Goal: Task Accomplishment & Management: Use online tool/utility

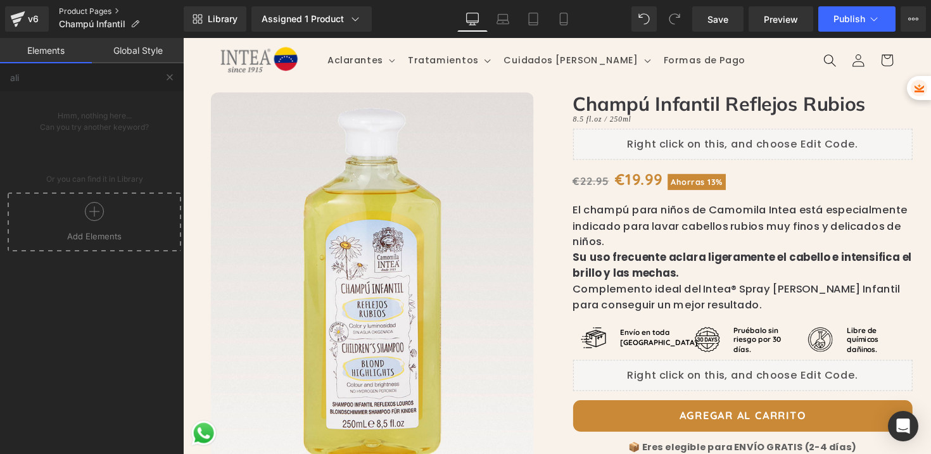
click at [76, 12] on link "Product Pages" at bounding box center [121, 11] width 125 height 10
click at [844, 16] on span "Publish" at bounding box center [850, 19] width 32 height 10
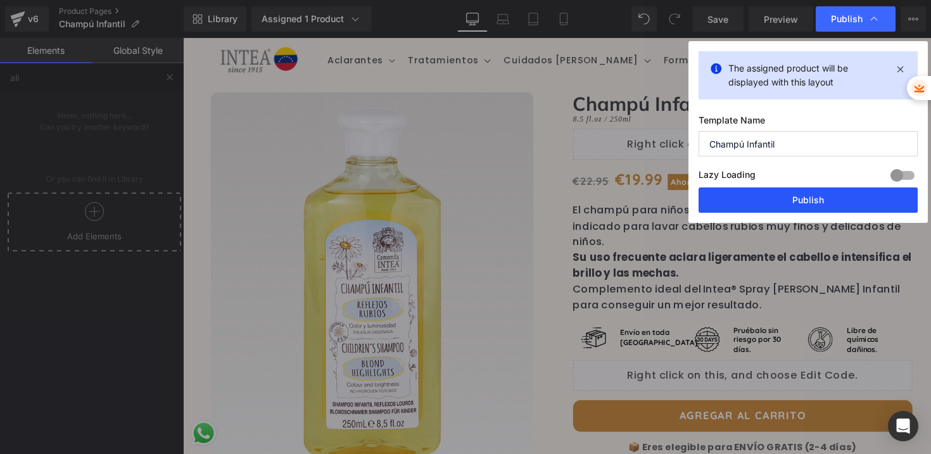
click at [784, 198] on button "Publish" at bounding box center [808, 199] width 219 height 25
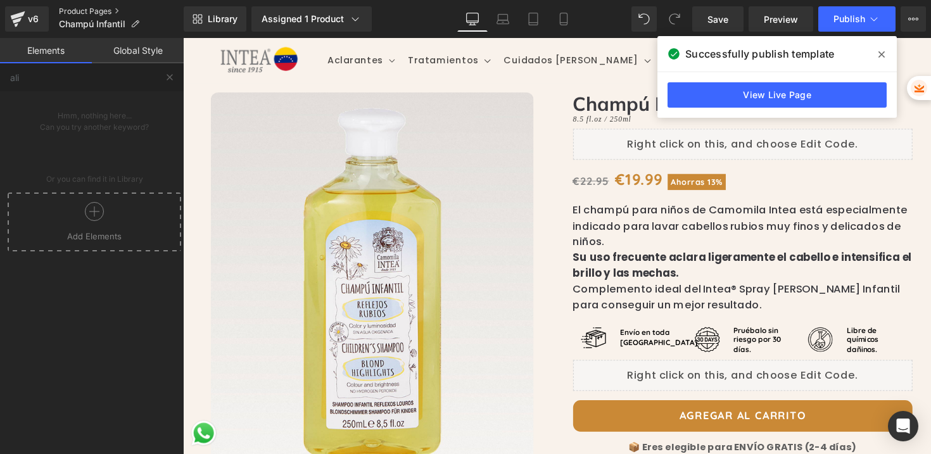
click at [67, 11] on link "Product Pages" at bounding box center [121, 11] width 125 height 10
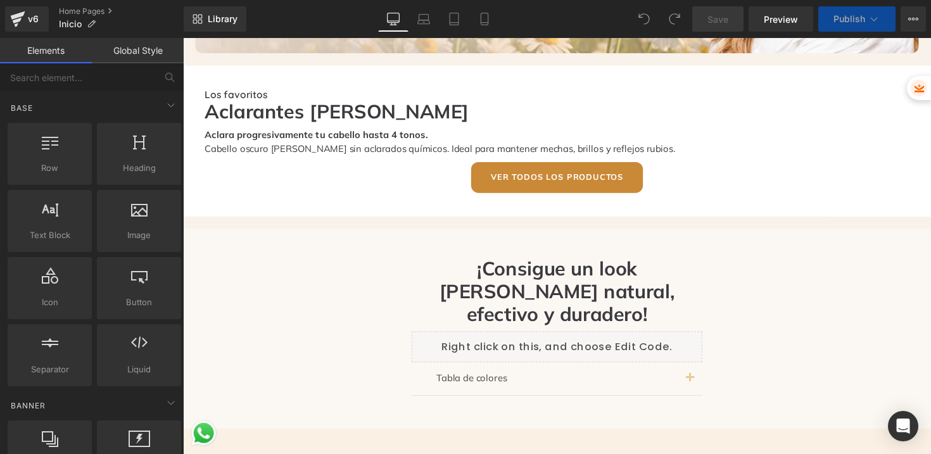
scroll to position [220, 0]
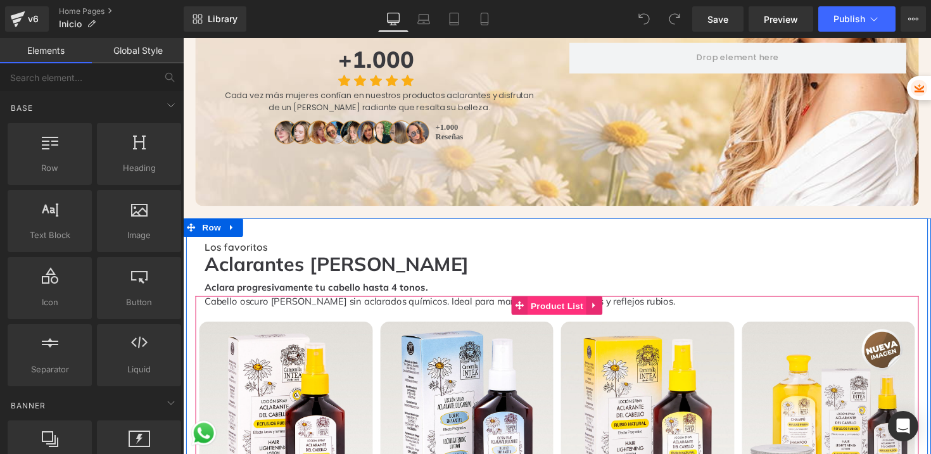
click at [556, 303] on span "Product List" at bounding box center [566, 312] width 60 height 19
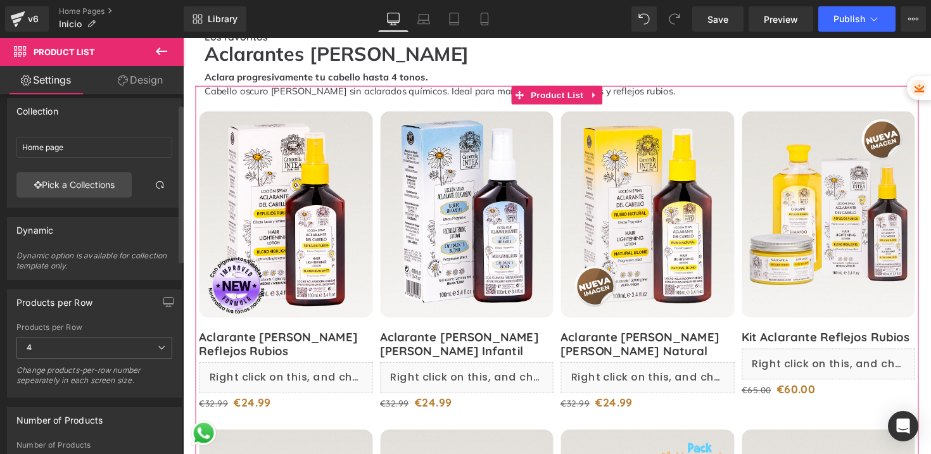
scroll to position [22, 0]
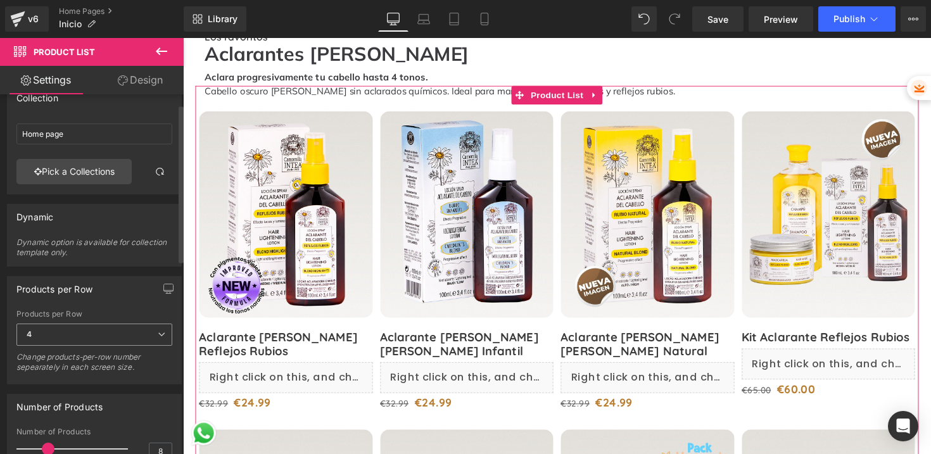
click at [82, 324] on span "4" at bounding box center [94, 335] width 156 height 22
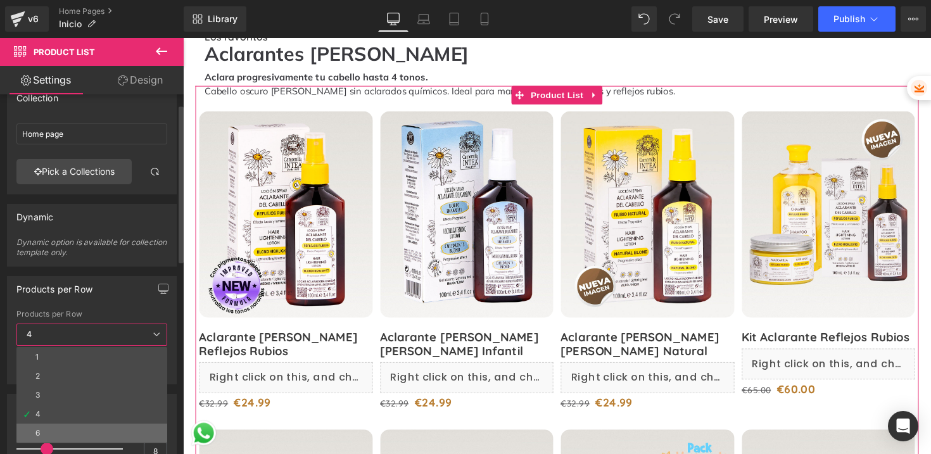
click at [57, 424] on li "6" at bounding box center [91, 433] width 151 height 19
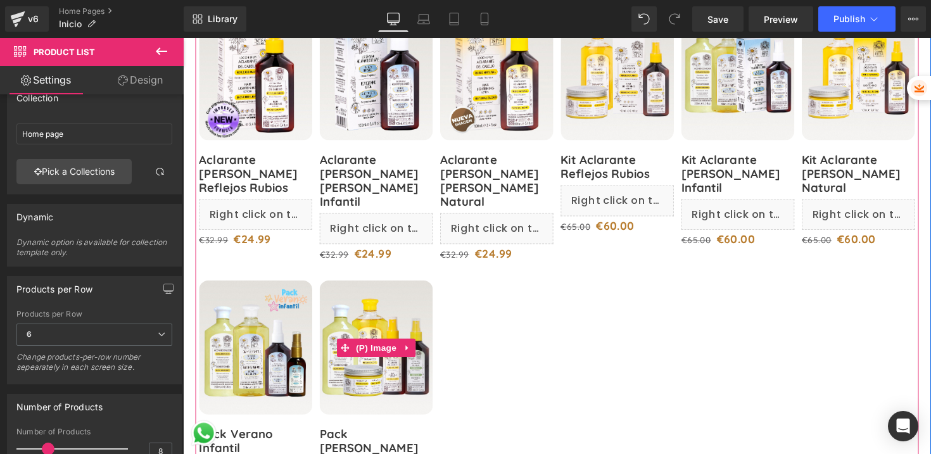
scroll to position [545, 0]
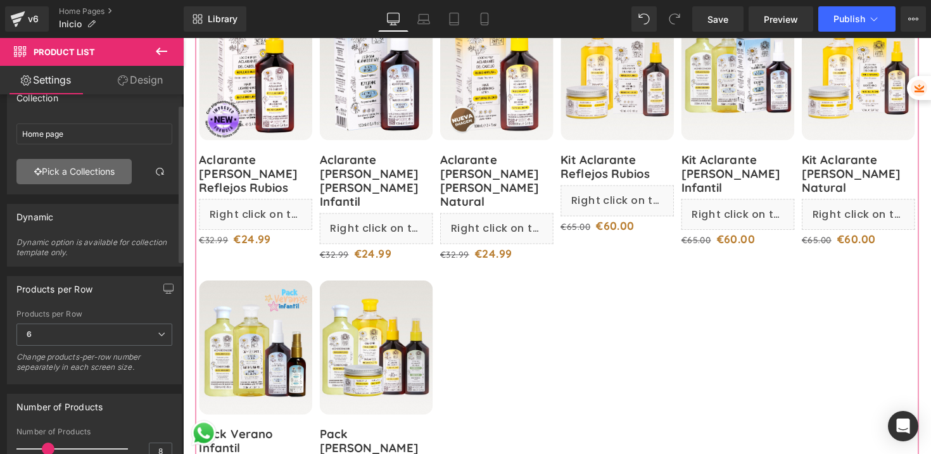
click at [62, 177] on link "Pick a Collections" at bounding box center [73, 171] width 115 height 25
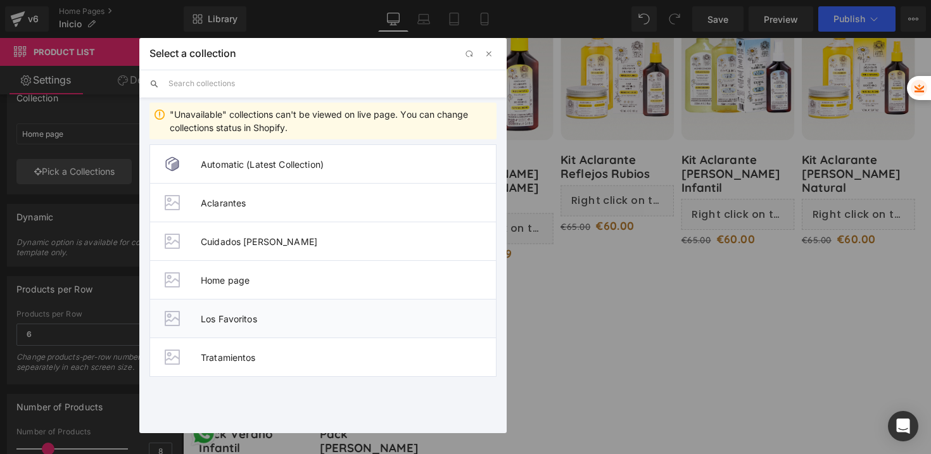
click at [228, 317] on span "Los Favoritos" at bounding box center [348, 319] width 295 height 11
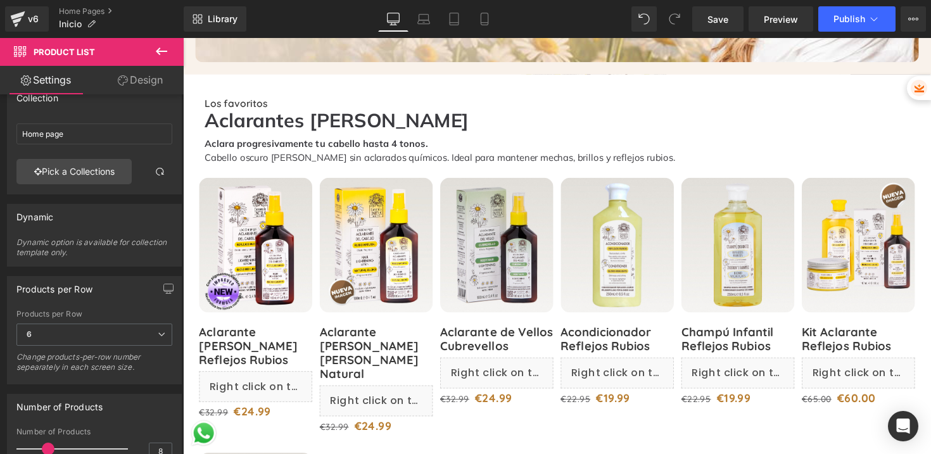
scroll to position [377, 0]
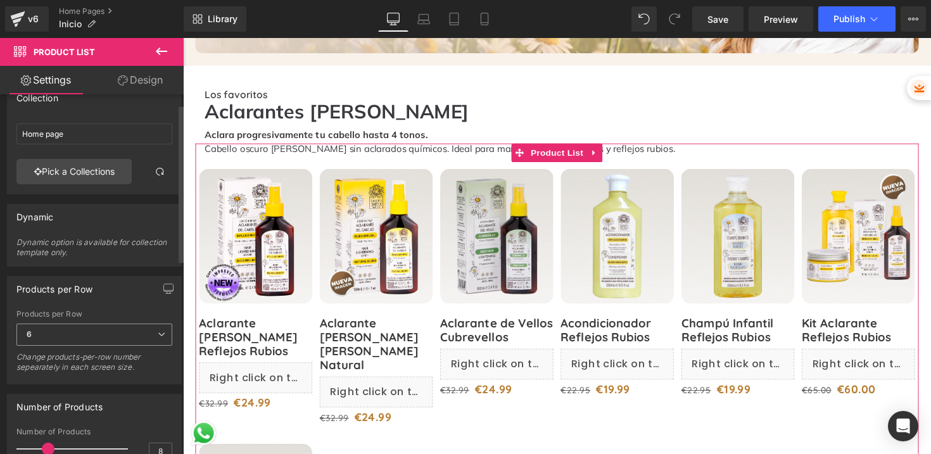
click at [82, 335] on span "6" at bounding box center [94, 335] width 156 height 22
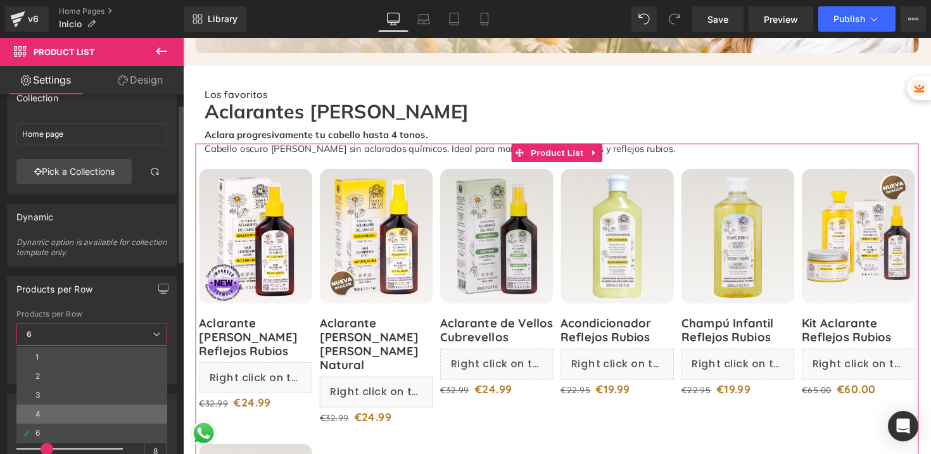
click at [57, 410] on li "4" at bounding box center [91, 414] width 151 height 19
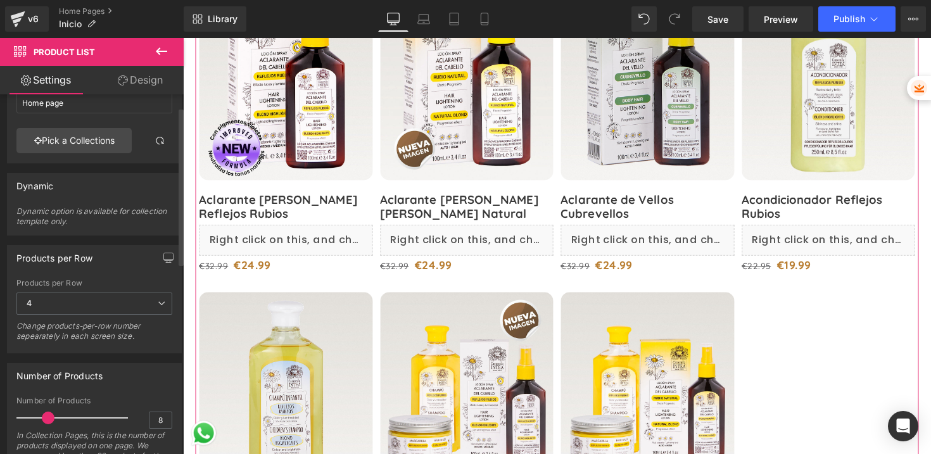
scroll to position [113, 0]
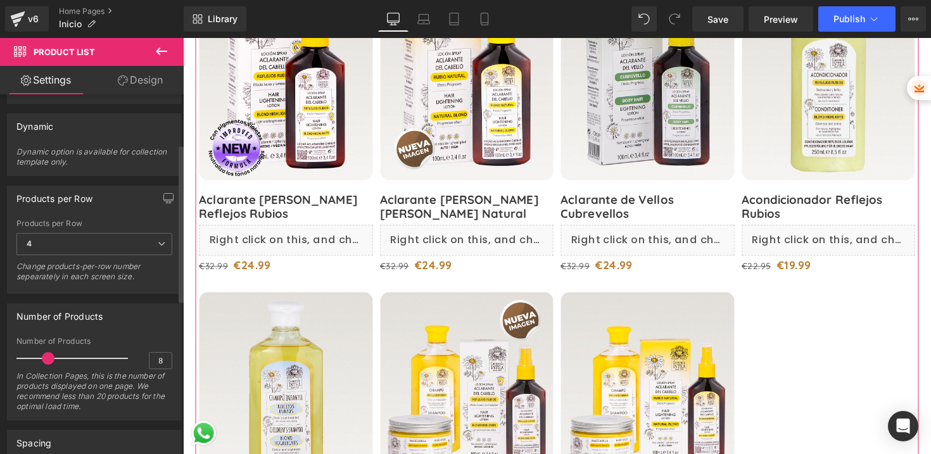
click at [46, 361] on span at bounding box center [48, 358] width 13 height 13
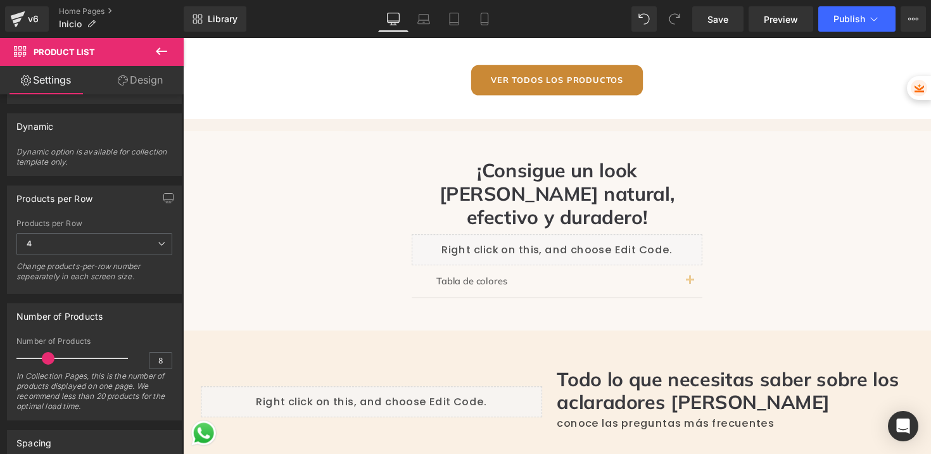
scroll to position [1171, 0]
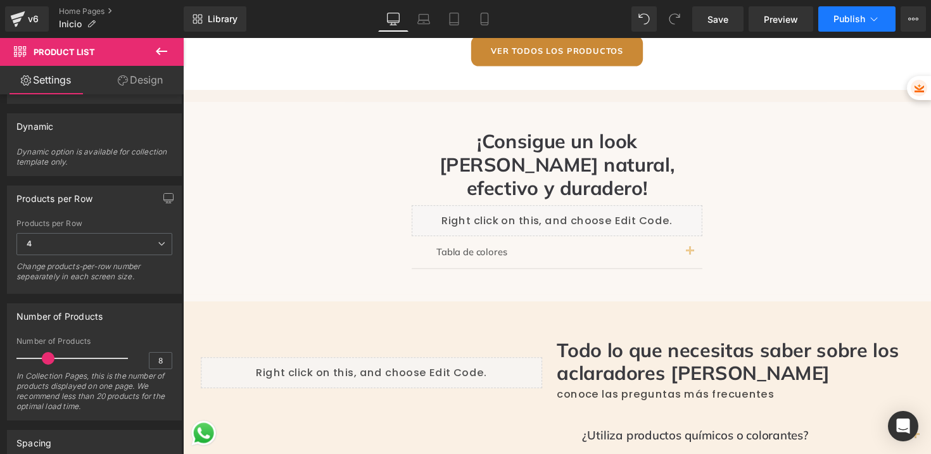
click at [836, 15] on span "Publish" at bounding box center [850, 19] width 32 height 10
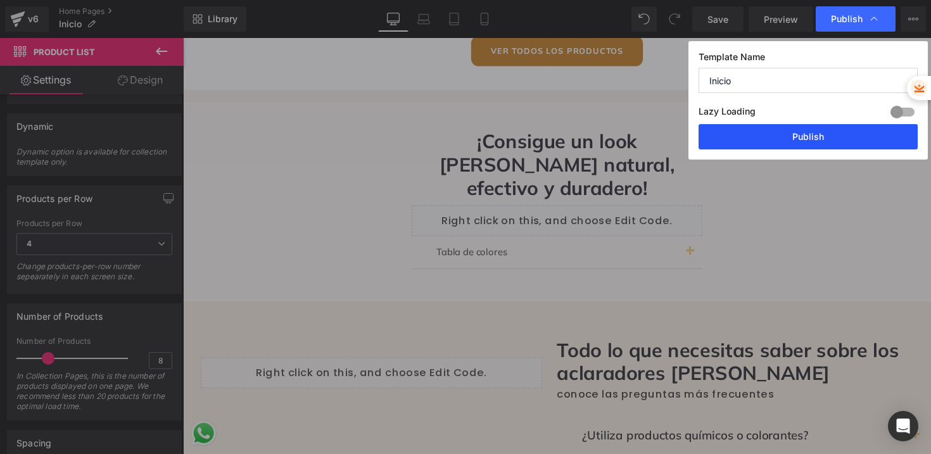
click at [766, 137] on button "Publish" at bounding box center [808, 136] width 219 height 25
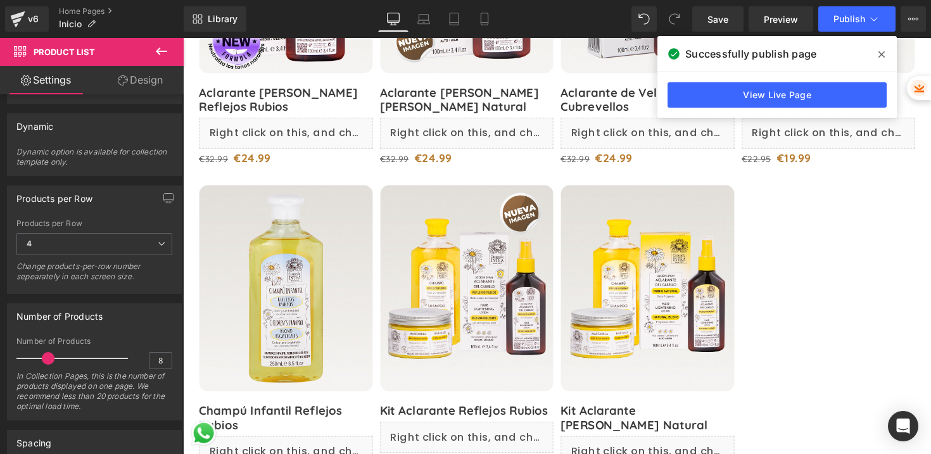
scroll to position [620, 0]
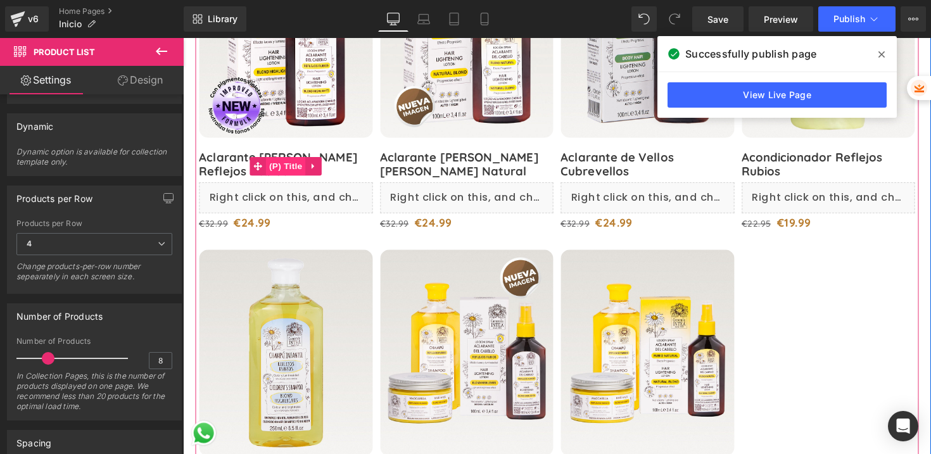
click at [279, 160] on span "(P) Title" at bounding box center [288, 169] width 41 height 19
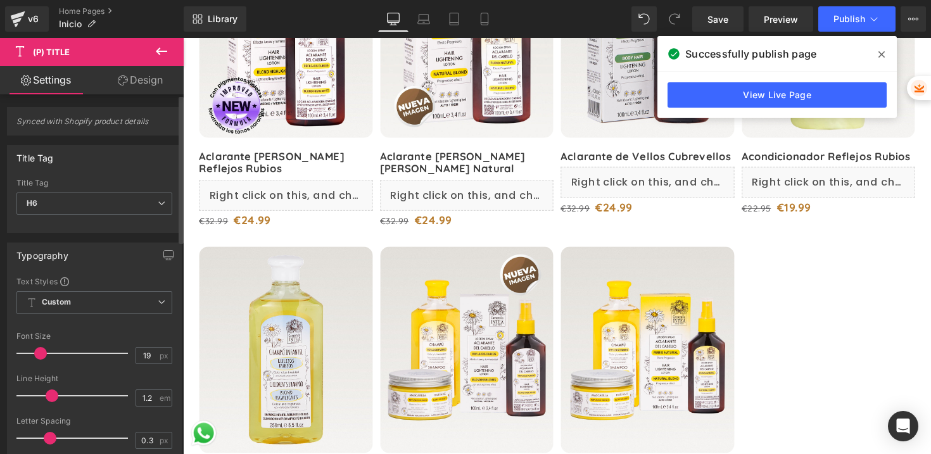
click at [44, 353] on span at bounding box center [40, 353] width 13 height 13
click at [167, 49] on icon at bounding box center [161, 51] width 15 height 15
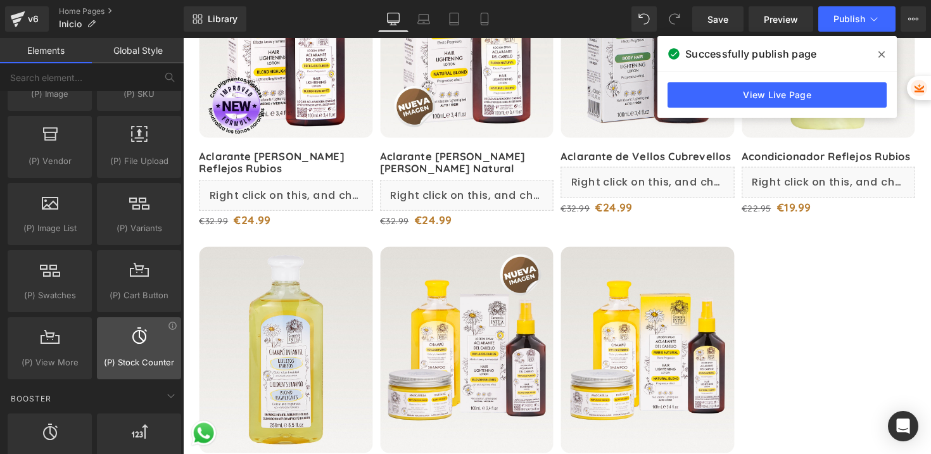
scroll to position [1423, 0]
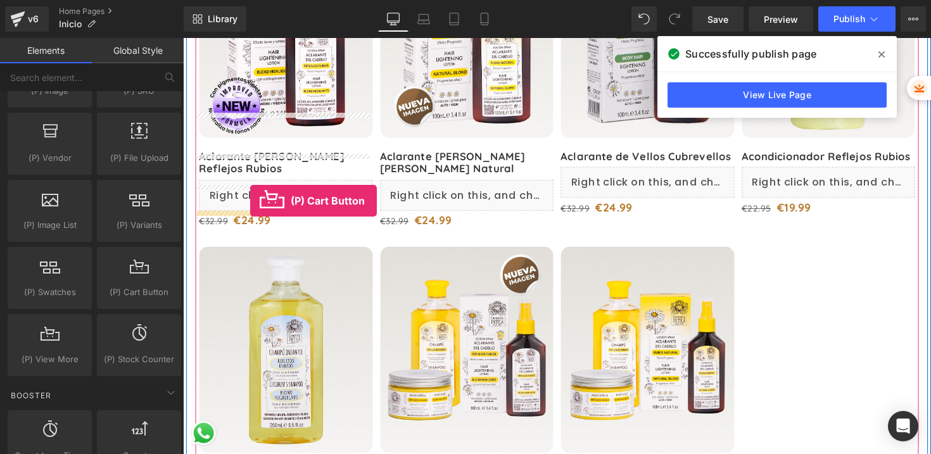
drag, startPoint x: 315, startPoint y: 327, endPoint x: 252, endPoint y: 205, distance: 138.3
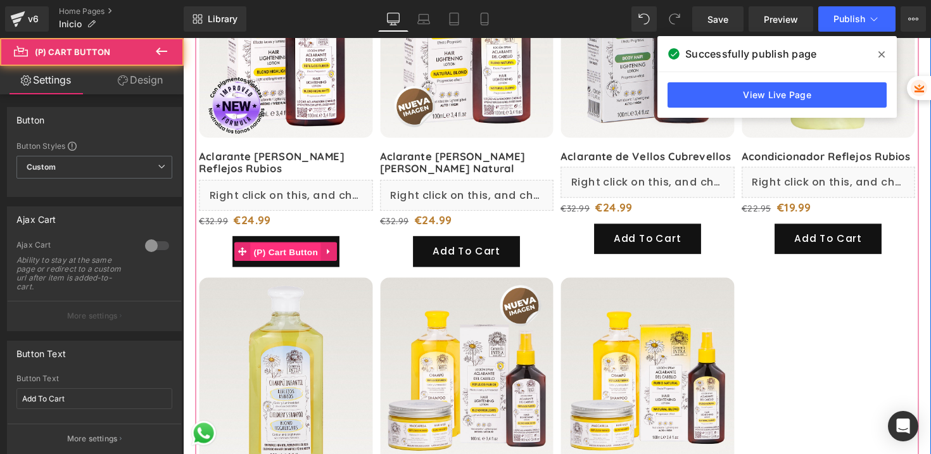
click at [266, 248] on span "(P) Cart Button" at bounding box center [288, 257] width 72 height 19
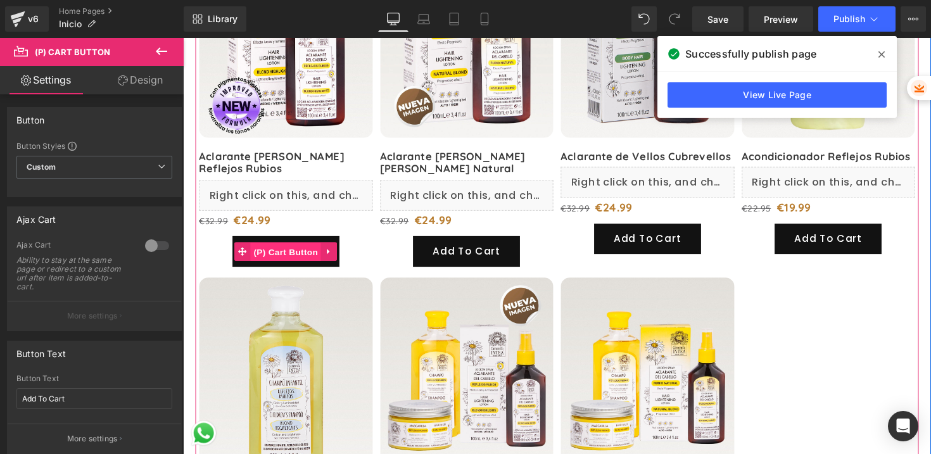
click at [290, 248] on span "(P) Cart Button" at bounding box center [288, 257] width 72 height 19
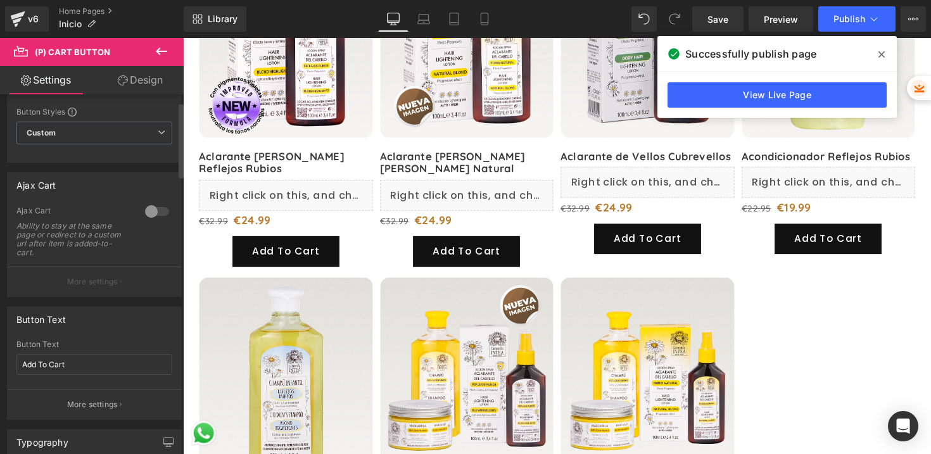
scroll to position [35, 0]
click at [150, 210] on div at bounding box center [157, 210] width 30 height 20
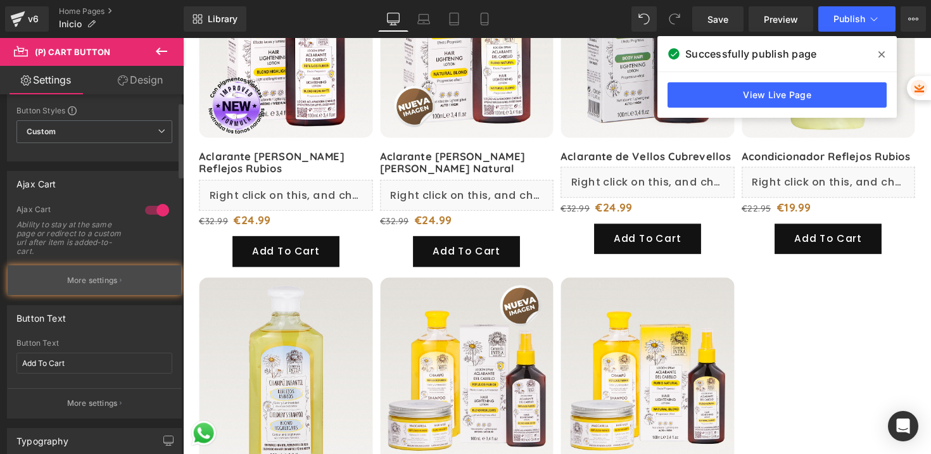
click at [96, 279] on p "More settings" at bounding box center [92, 280] width 51 height 11
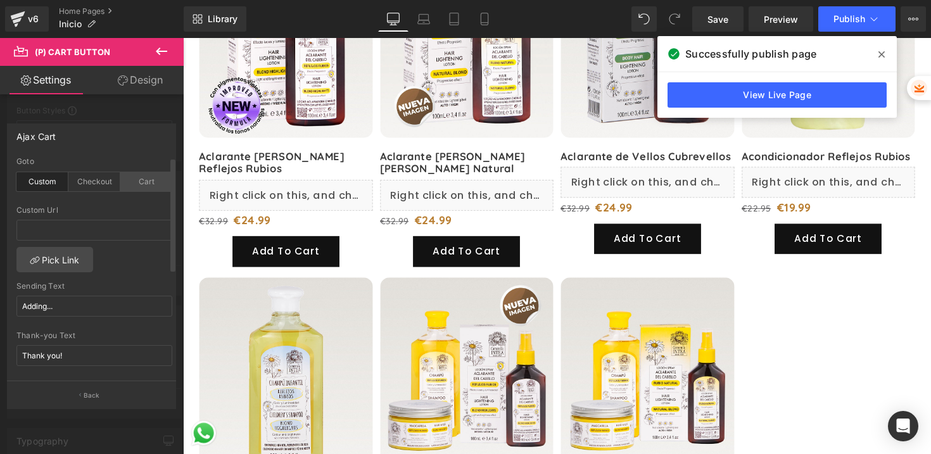
click at [134, 186] on div "Cart" at bounding box center [146, 181] width 52 height 19
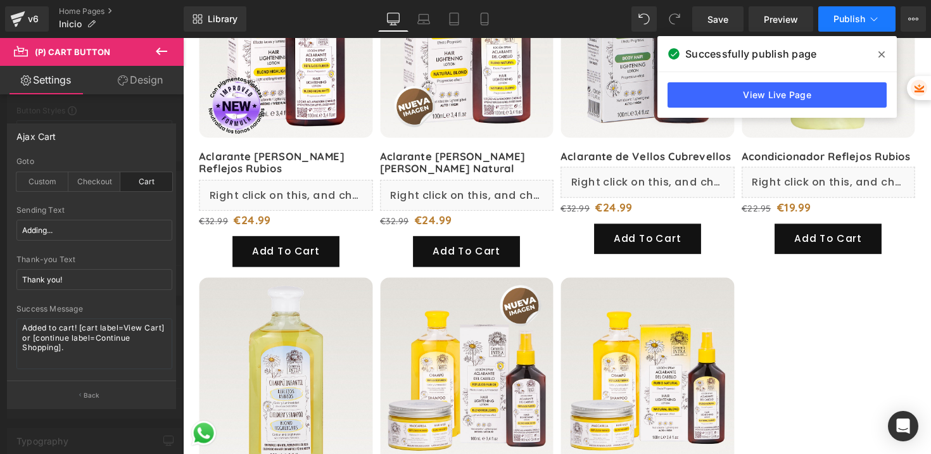
click at [854, 23] on span "Publish" at bounding box center [850, 19] width 32 height 10
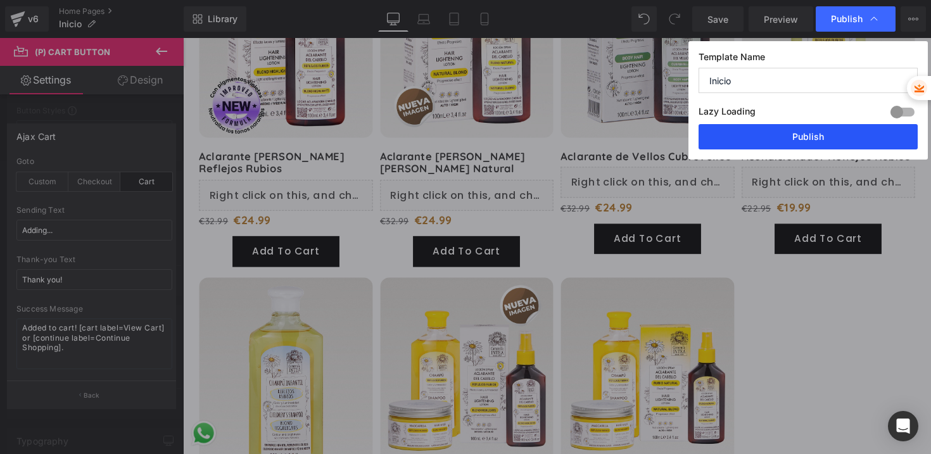
click at [817, 132] on button "Publish" at bounding box center [808, 136] width 219 height 25
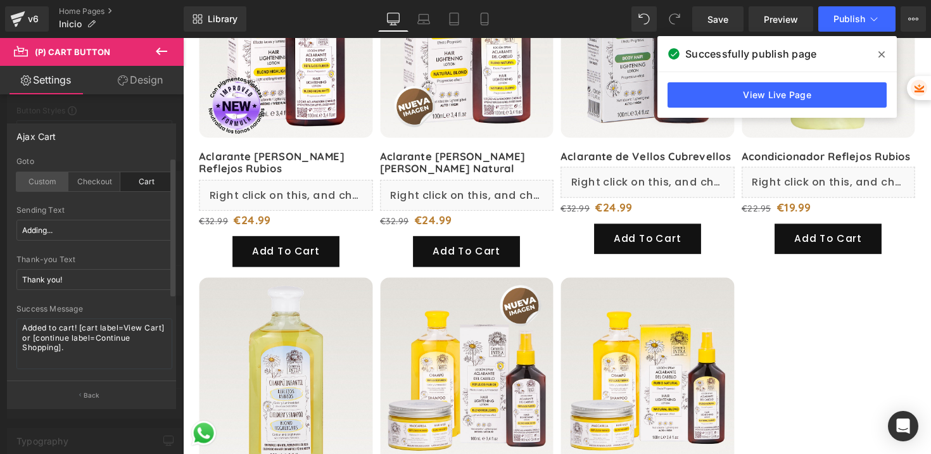
click at [46, 184] on div "Custom" at bounding box center [42, 181] width 52 height 19
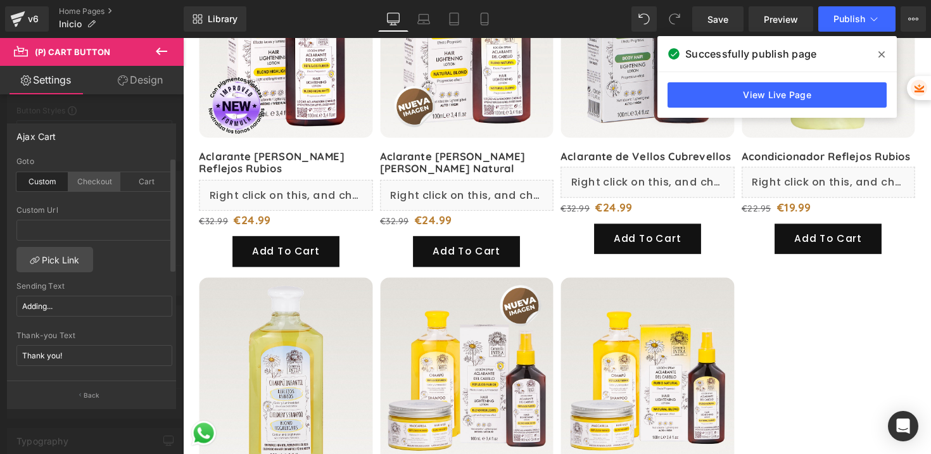
click at [104, 181] on div "Checkout" at bounding box center [94, 181] width 52 height 19
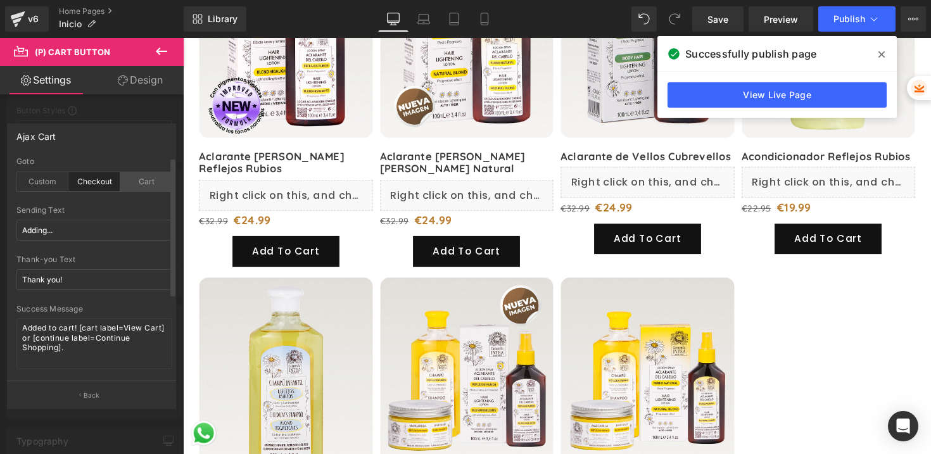
click at [142, 179] on div "Cart" at bounding box center [146, 181] width 52 height 19
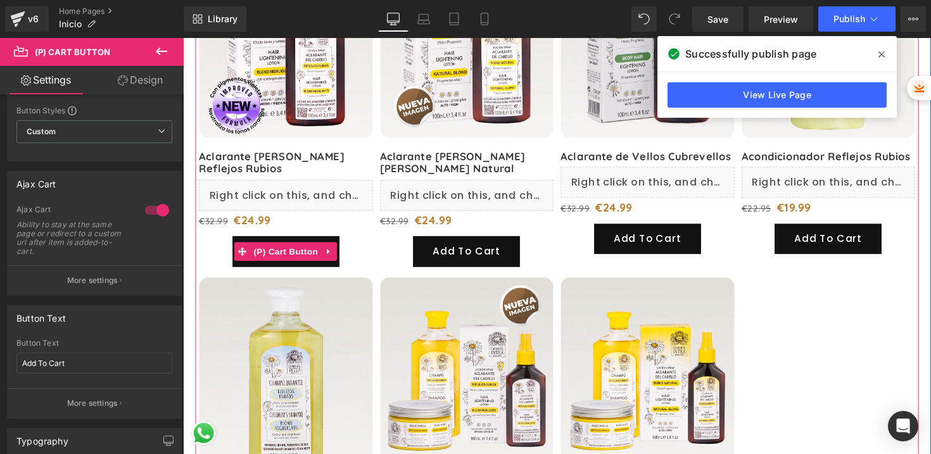
click at [290, 248] on span "(P) Cart Button" at bounding box center [288, 257] width 72 height 19
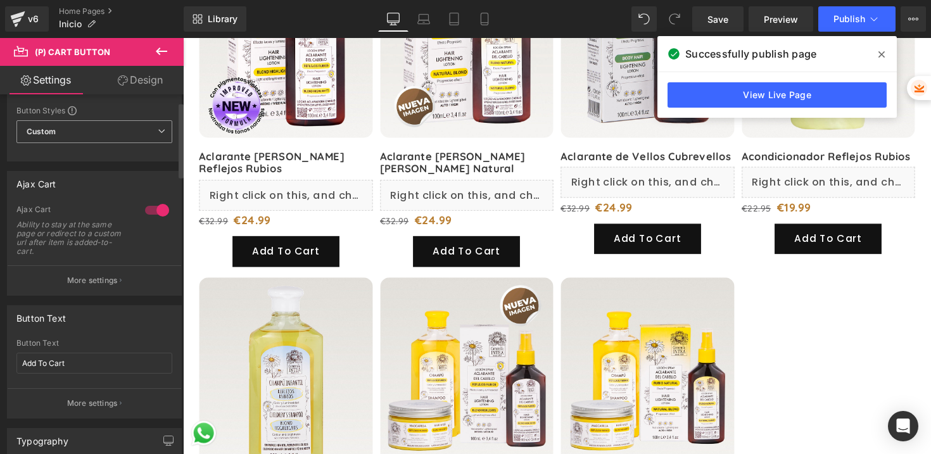
click at [103, 130] on span "Custom Setup Global Style" at bounding box center [94, 131] width 156 height 23
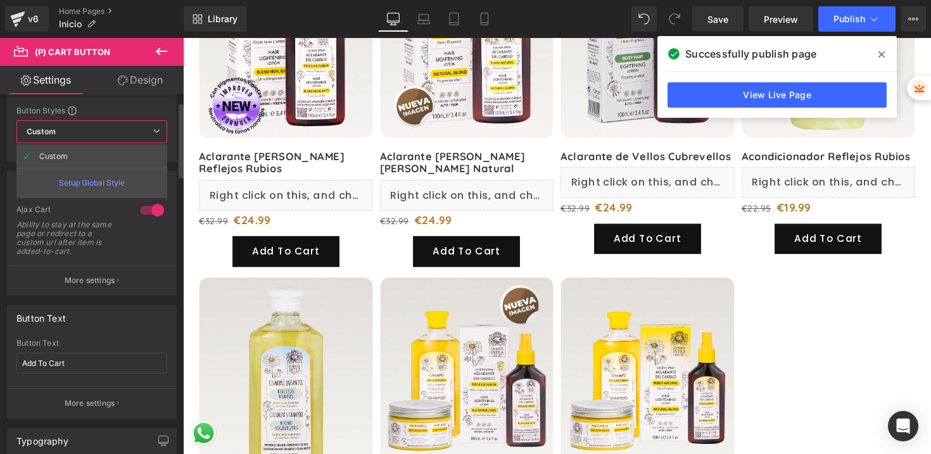
click at [103, 130] on span "Custom Setup Global Style" at bounding box center [91, 131] width 151 height 23
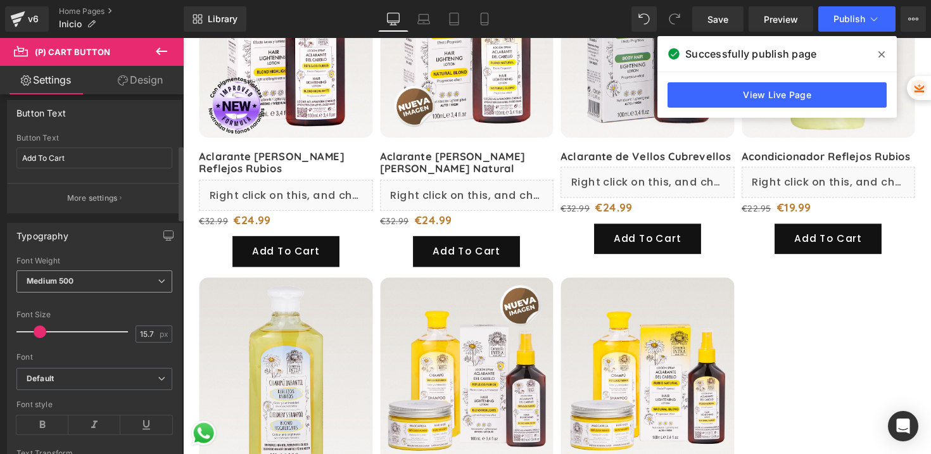
scroll to position [238, 0]
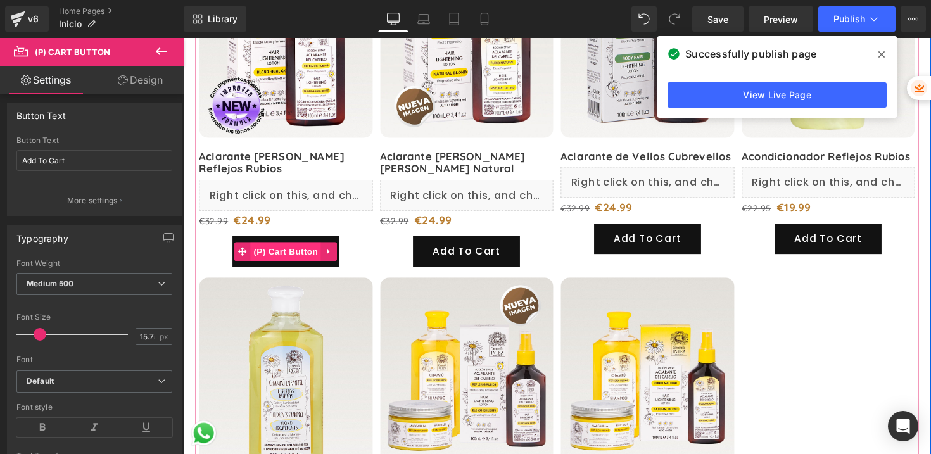
click at [282, 248] on span "(P) Cart Button" at bounding box center [288, 257] width 72 height 19
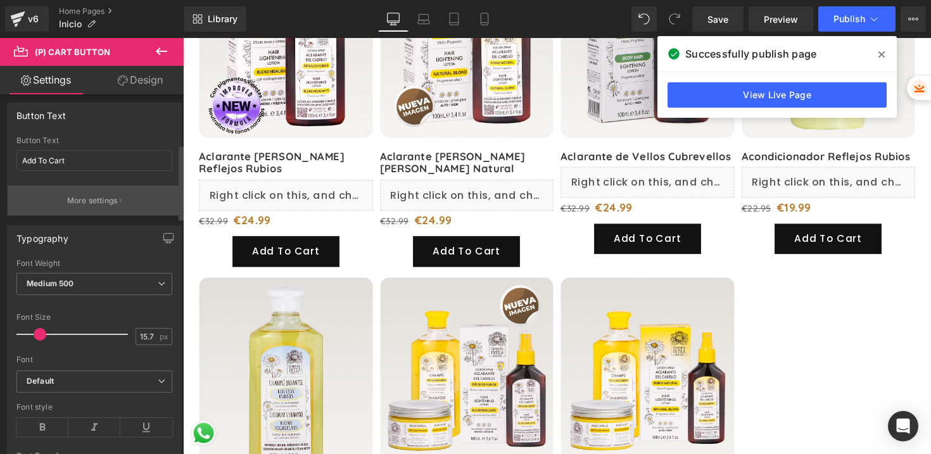
click at [69, 198] on p "More settings" at bounding box center [92, 200] width 51 height 11
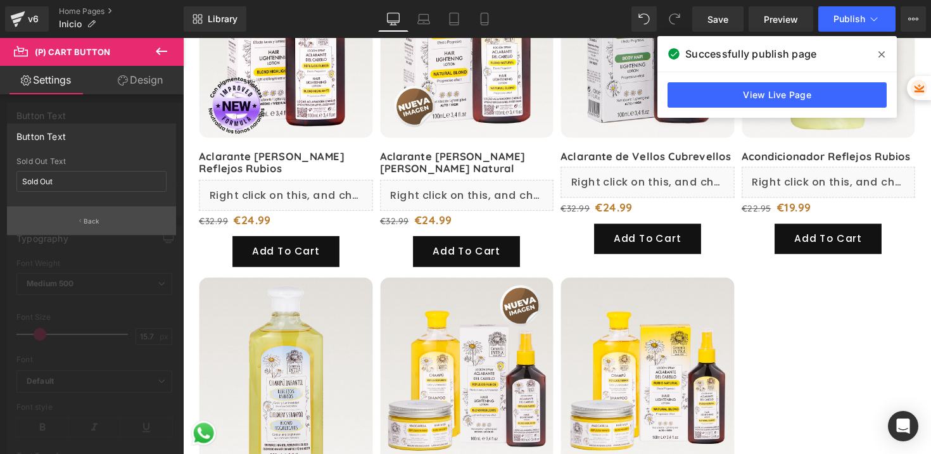
click at [77, 221] on button "Back" at bounding box center [91, 221] width 169 height 29
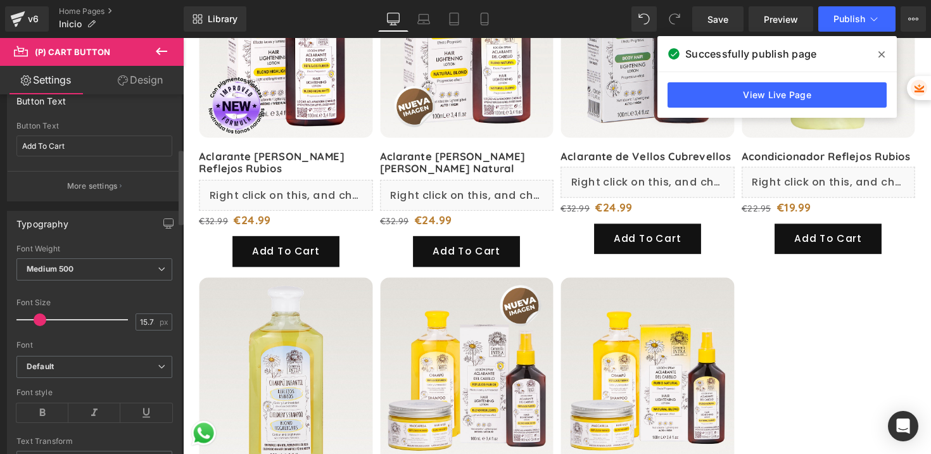
scroll to position [389, 0]
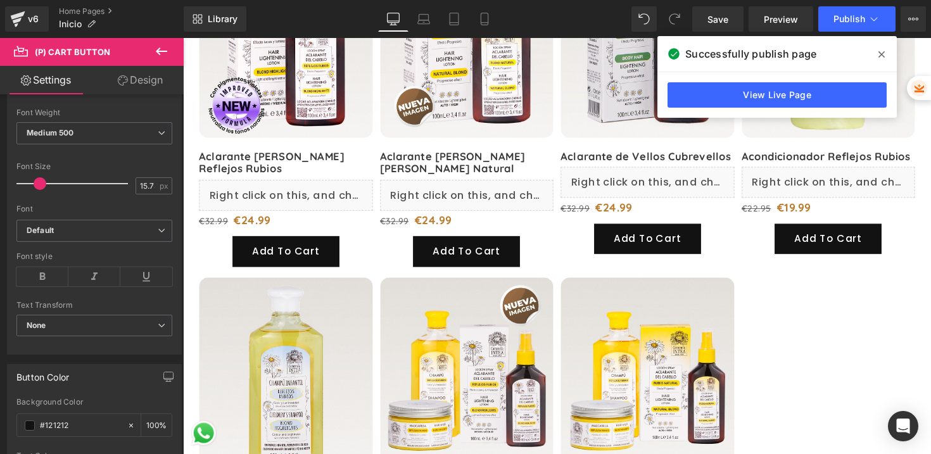
click at [167, 51] on icon at bounding box center [161, 52] width 11 height 8
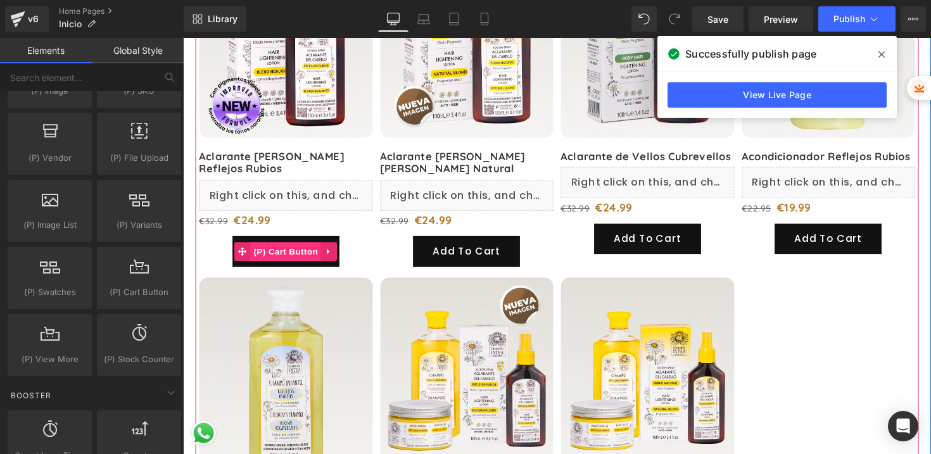
click at [272, 248] on span "(P) Cart Button" at bounding box center [288, 257] width 72 height 19
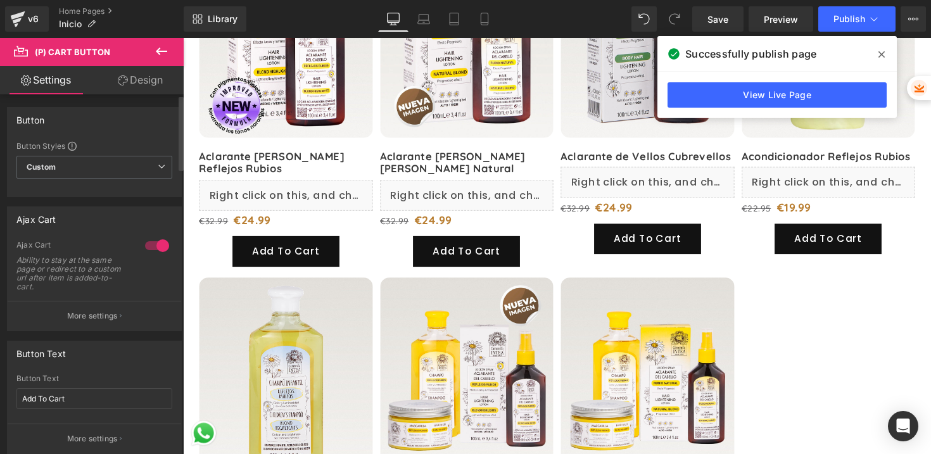
click at [148, 246] on div at bounding box center [157, 246] width 30 height 20
click at [151, 246] on div at bounding box center [157, 246] width 30 height 20
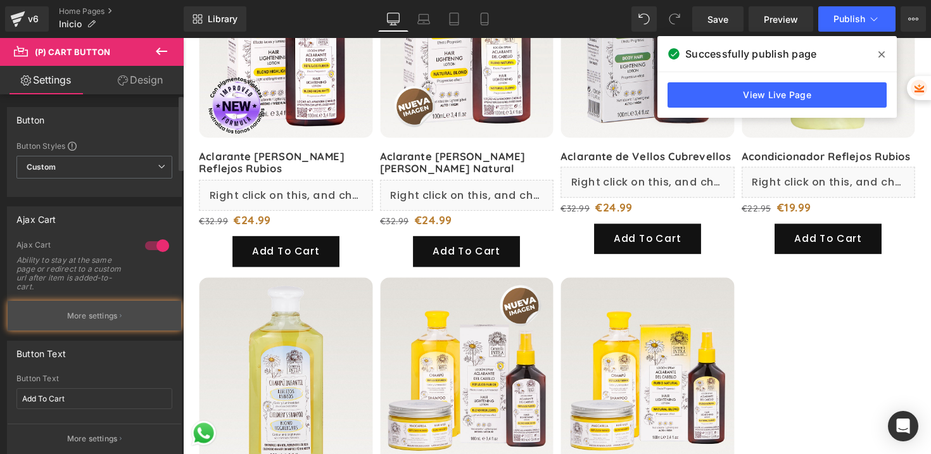
click at [91, 323] on button "More settings" at bounding box center [95, 316] width 174 height 30
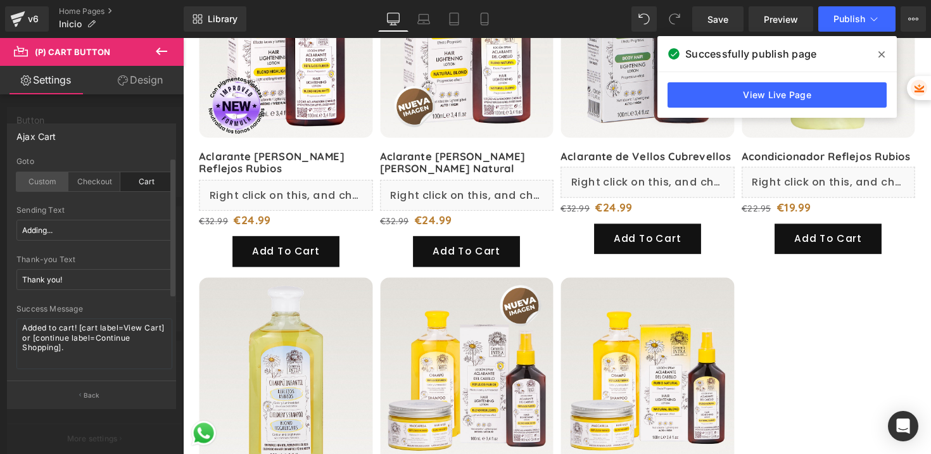
click at [49, 182] on div "Custom" at bounding box center [42, 181] width 52 height 19
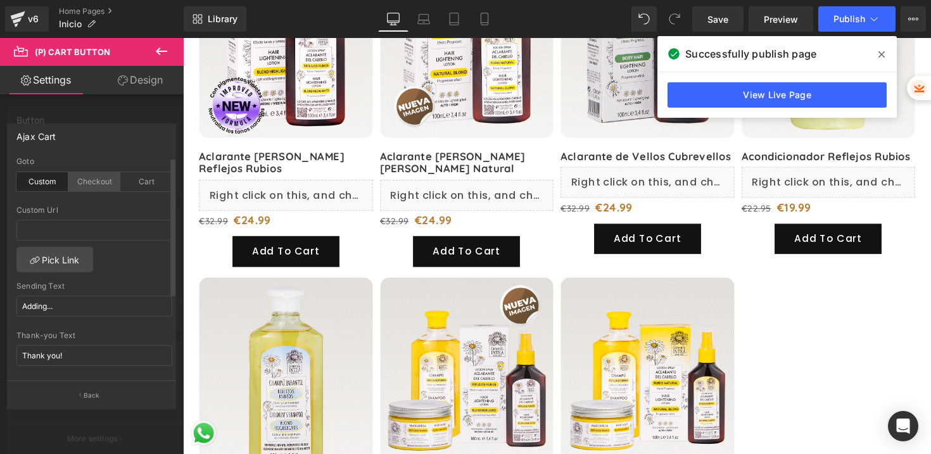
click at [82, 183] on div "Checkout" at bounding box center [94, 181] width 52 height 19
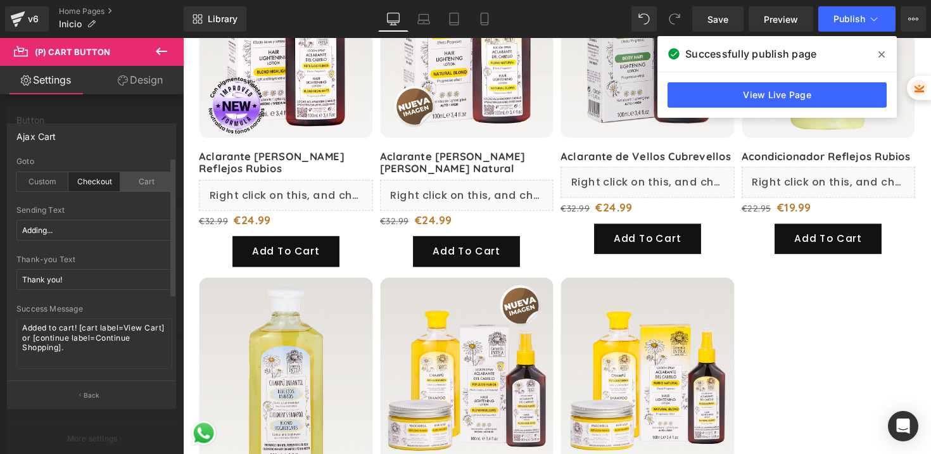
click at [142, 185] on div "Cart" at bounding box center [146, 181] width 52 height 19
click at [77, 181] on div "Checkout" at bounding box center [94, 181] width 52 height 19
click at [23, 180] on div "Custom" at bounding box center [42, 181] width 52 height 19
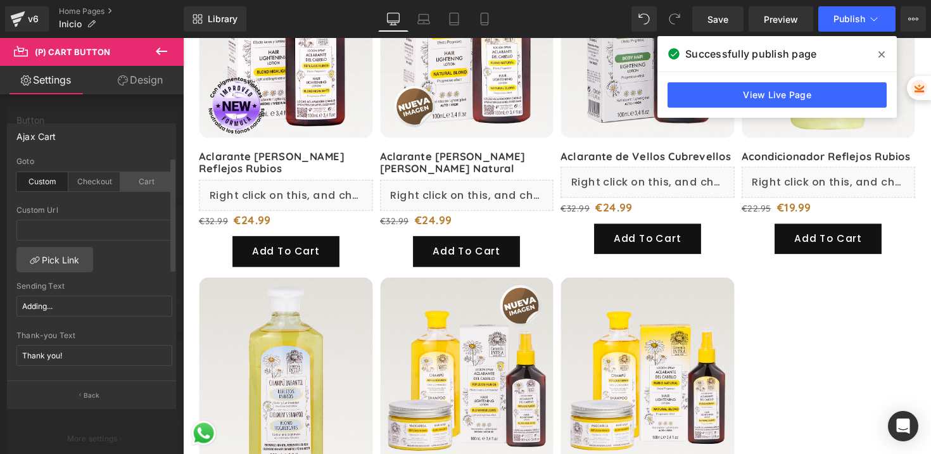
click at [132, 182] on div "Cart" at bounding box center [146, 181] width 52 height 19
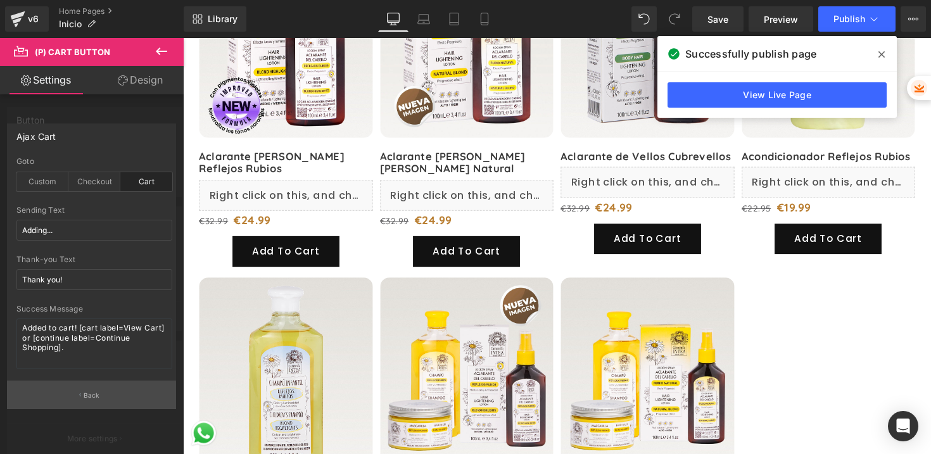
click at [96, 395] on p "Back" at bounding box center [92, 396] width 16 height 10
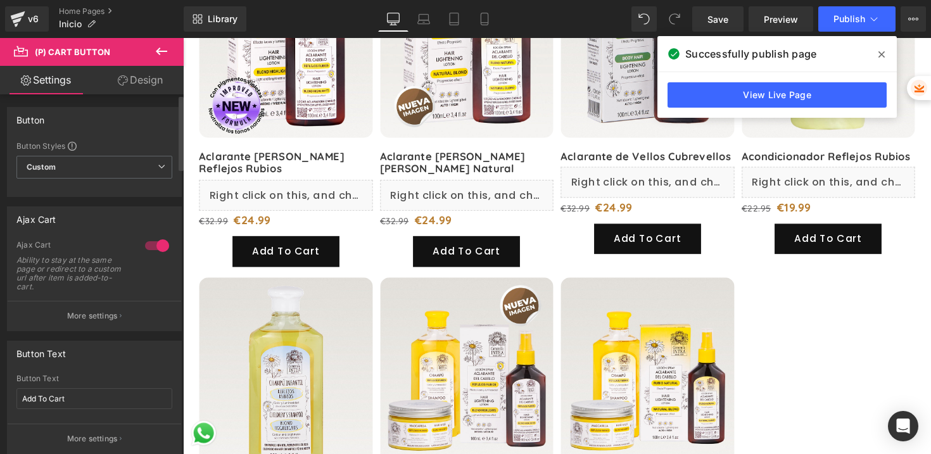
click at [145, 250] on div at bounding box center [157, 246] width 30 height 20
click at [851, 22] on span "Publish" at bounding box center [850, 19] width 32 height 10
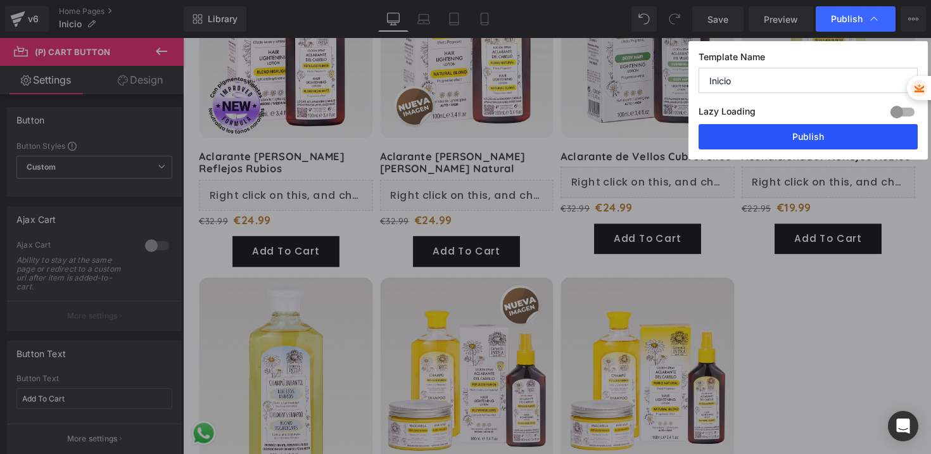
drag, startPoint x: 804, startPoint y: 137, endPoint x: 596, endPoint y: 100, distance: 211.0
click at [804, 137] on button "Publish" at bounding box center [808, 136] width 219 height 25
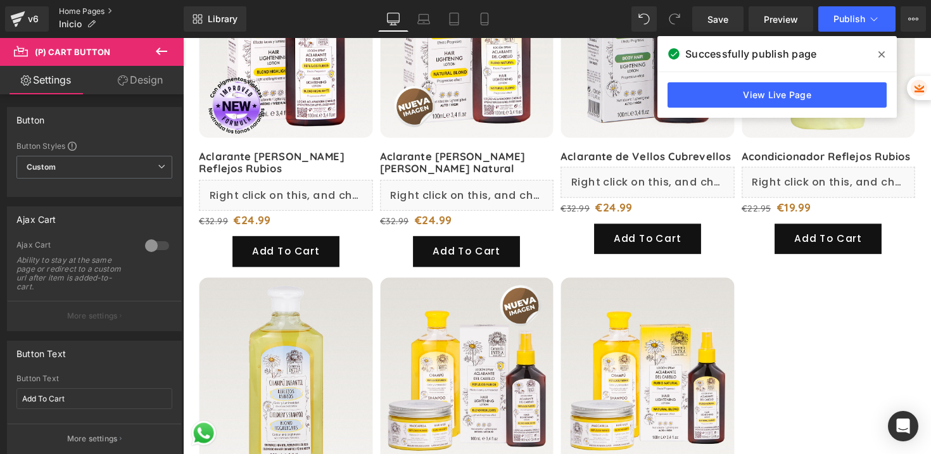
click at [61, 10] on link "Home Pages" at bounding box center [121, 11] width 125 height 10
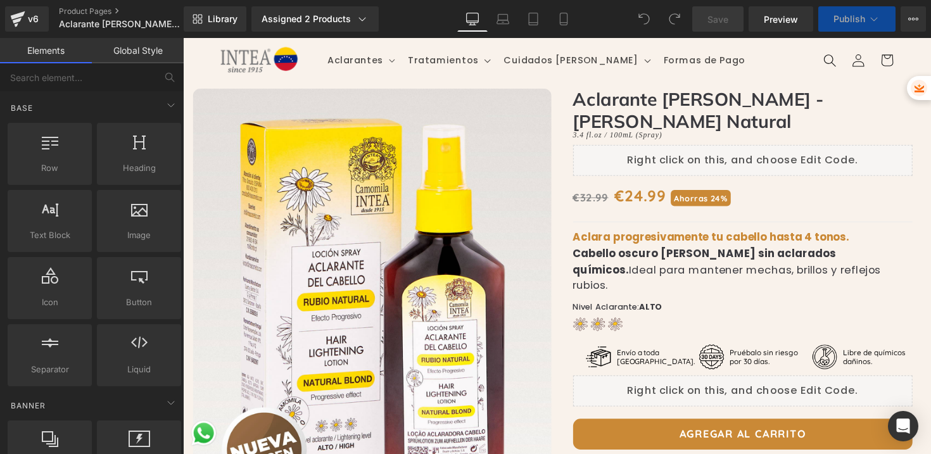
scroll to position [104, 0]
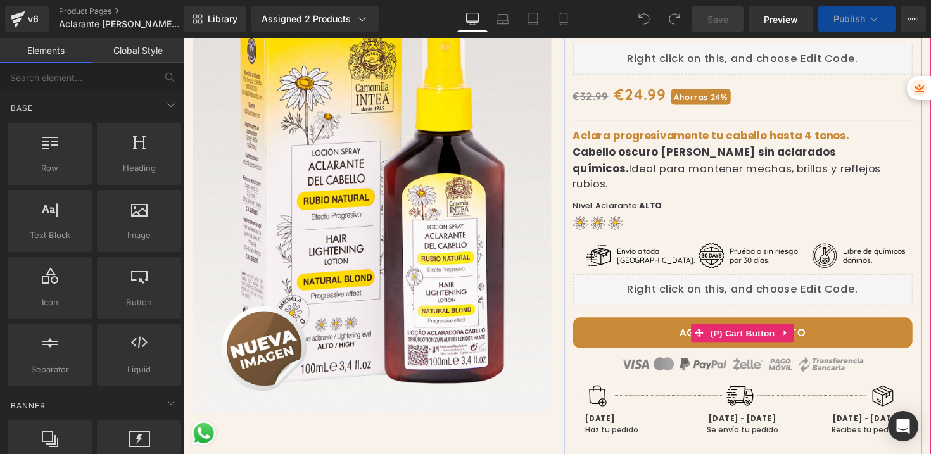
click at [687, 324] on button "Agregar al carrito" at bounding box center [757, 340] width 348 height 32
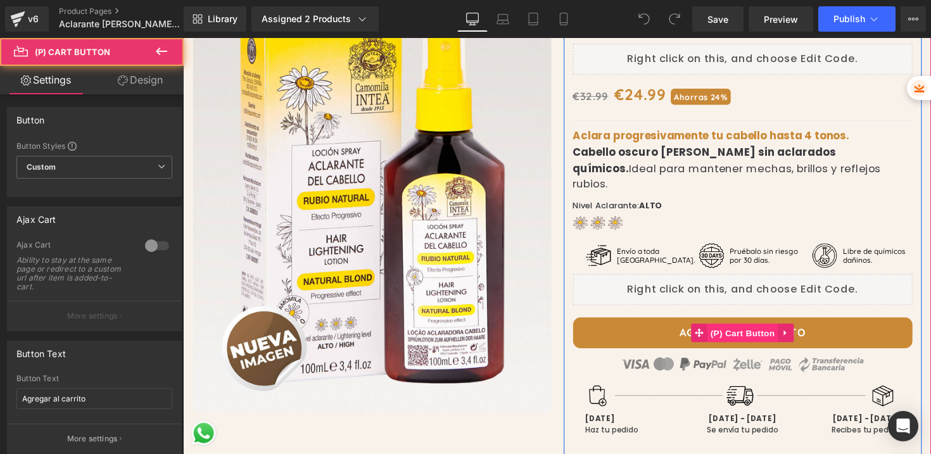
click at [740, 331] on span "(P) Cart Button" at bounding box center [756, 340] width 72 height 19
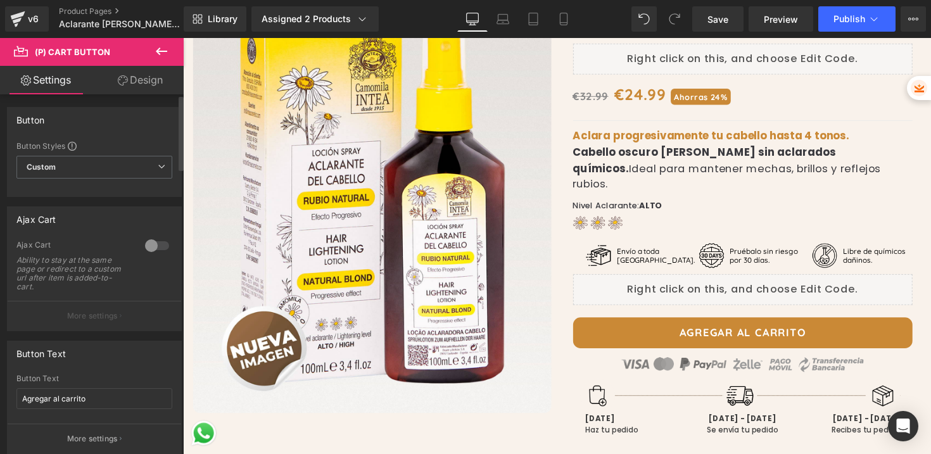
click at [159, 243] on div at bounding box center [157, 246] width 30 height 20
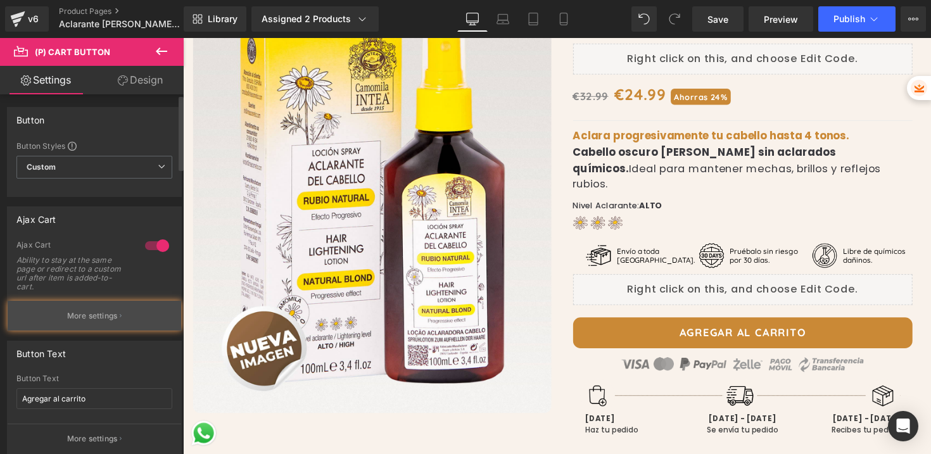
click at [101, 312] on p "More settings" at bounding box center [92, 315] width 51 height 11
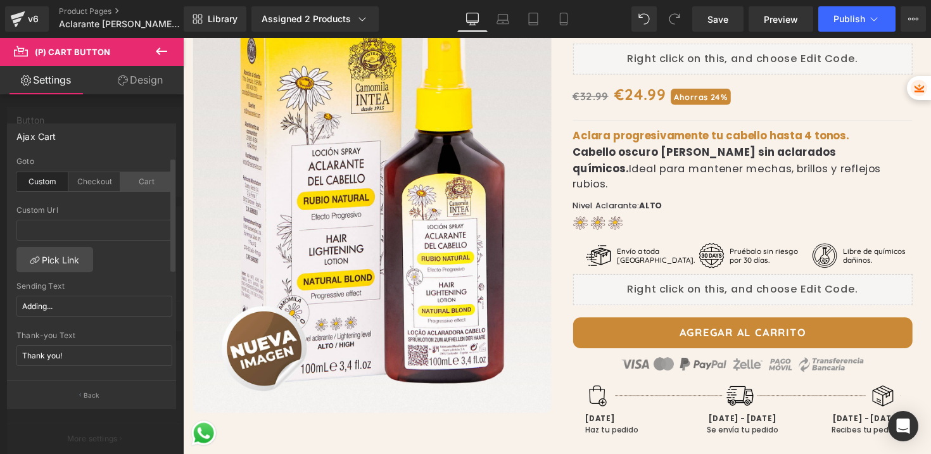
click at [141, 186] on div "Cart" at bounding box center [146, 181] width 52 height 19
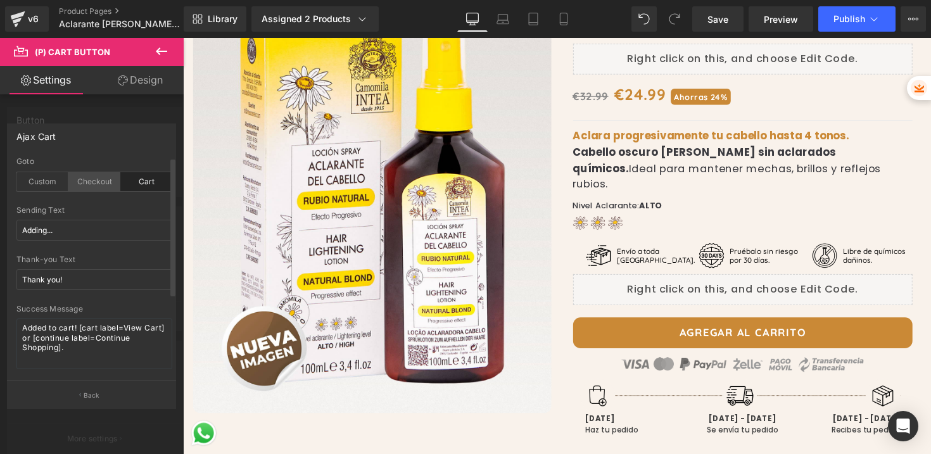
click at [96, 183] on div "Checkout" at bounding box center [94, 181] width 52 height 19
click at [52, 179] on div "Custom" at bounding box center [42, 181] width 52 height 19
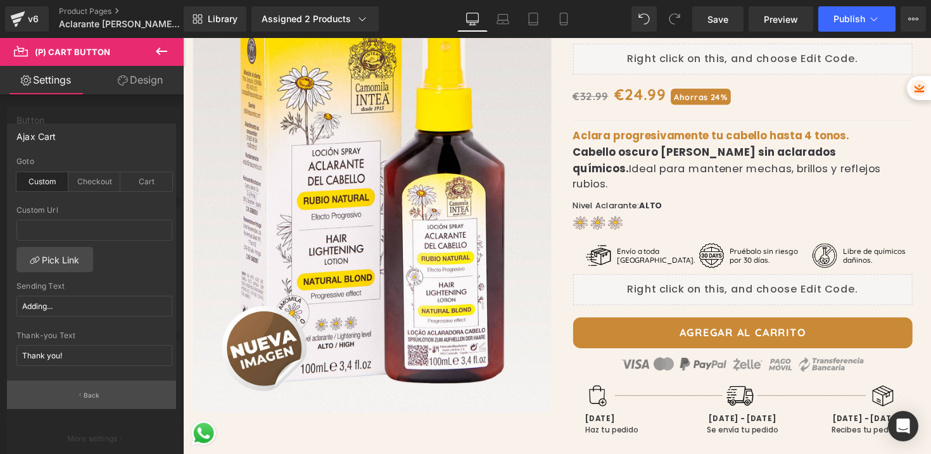
click at [73, 402] on button "Back" at bounding box center [91, 395] width 169 height 29
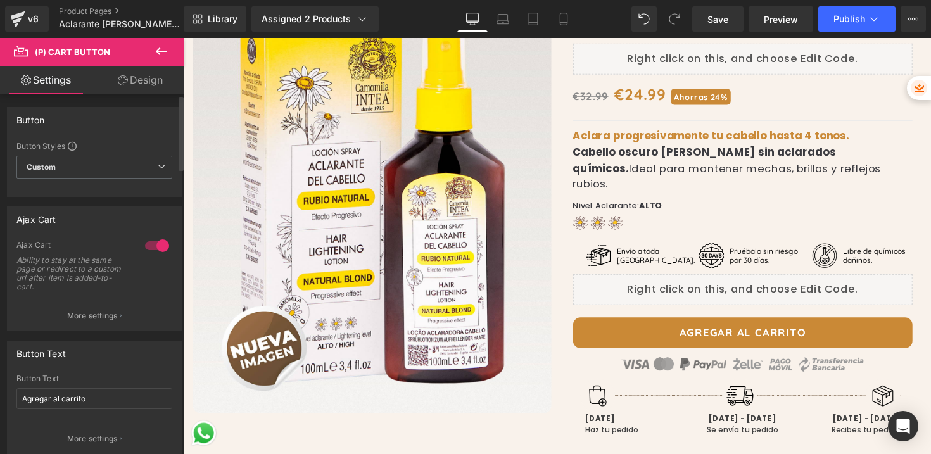
click at [148, 242] on div at bounding box center [157, 246] width 30 height 20
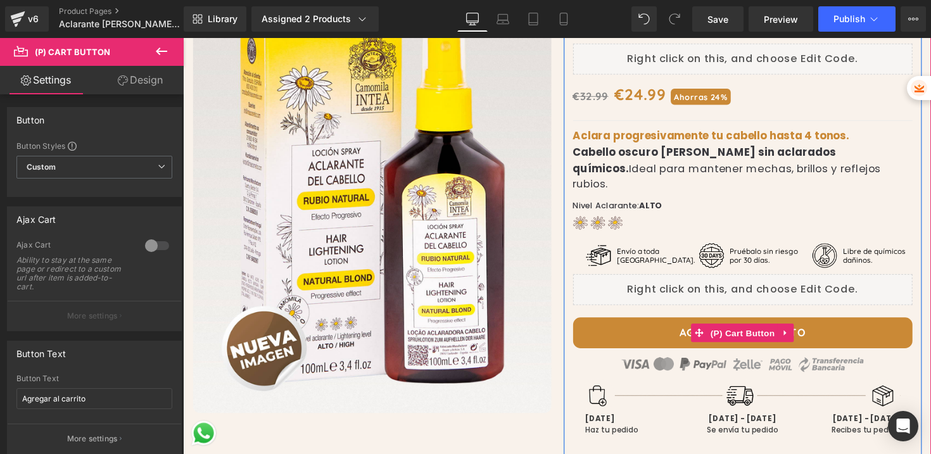
click at [622, 324] on button "Agregar al carrito" at bounding box center [757, 340] width 348 height 32
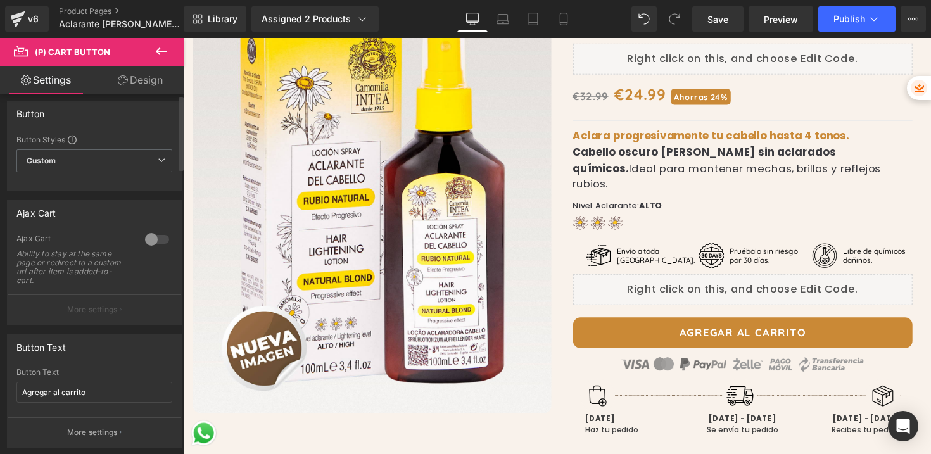
scroll to position [0, 0]
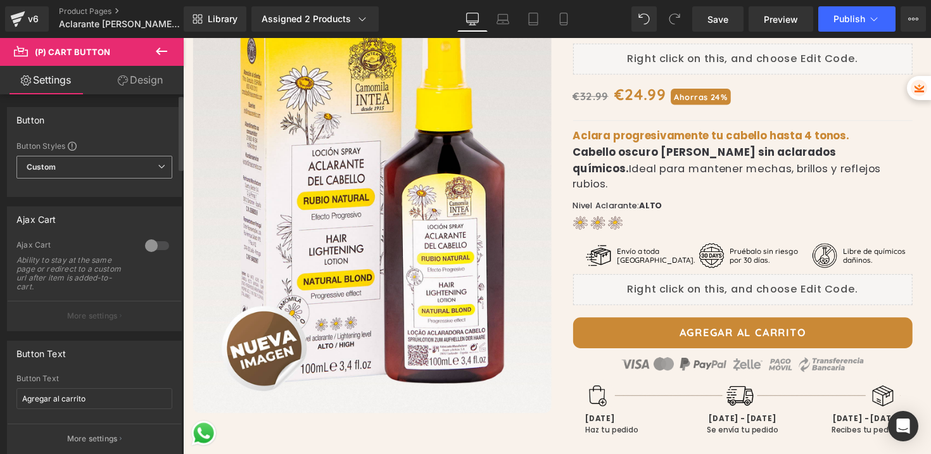
click at [136, 174] on span "Custom Setup Global Style" at bounding box center [94, 167] width 156 height 23
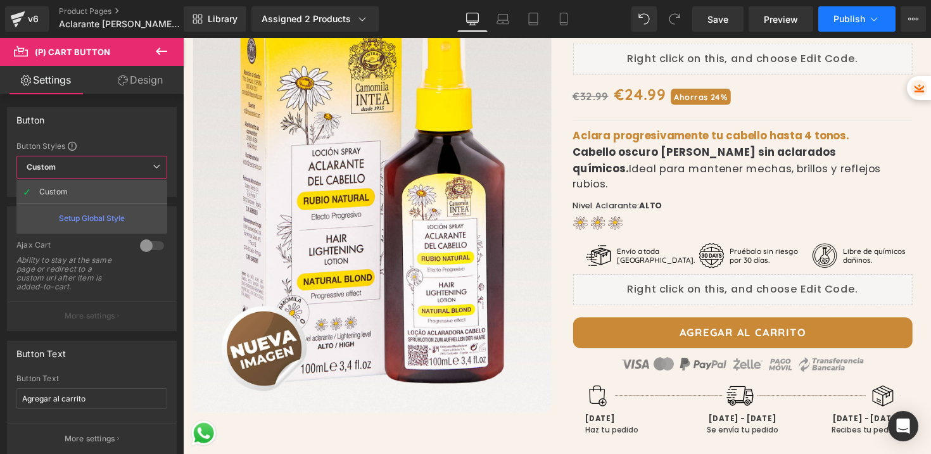
click at [828, 23] on button "Publish" at bounding box center [856, 18] width 77 height 25
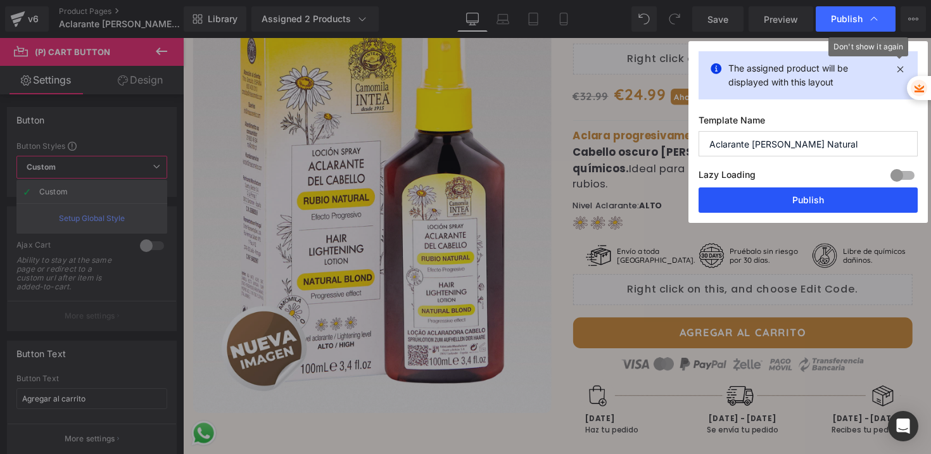
drag, startPoint x: 839, startPoint y: 207, endPoint x: 662, endPoint y: 163, distance: 182.5
click at [839, 207] on button "Publish" at bounding box center [808, 199] width 219 height 25
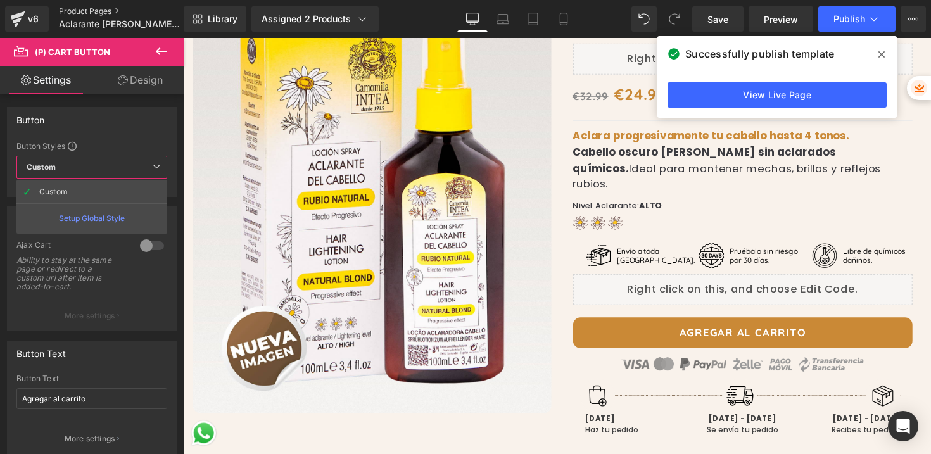
click at [79, 8] on link "Product Pages" at bounding box center [132, 11] width 146 height 10
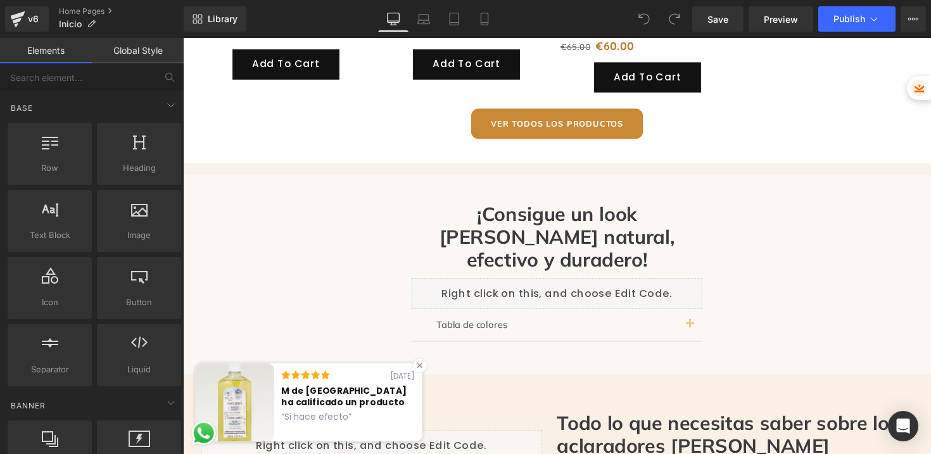
scroll to position [903, 0]
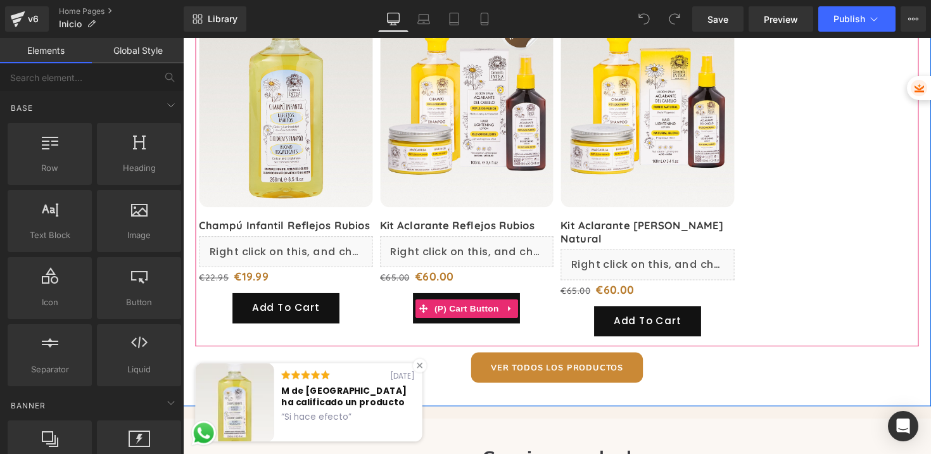
click at [516, 312] on icon at bounding box center [517, 315] width 3 height 6
click at [522, 310] on icon at bounding box center [526, 315] width 9 height 10
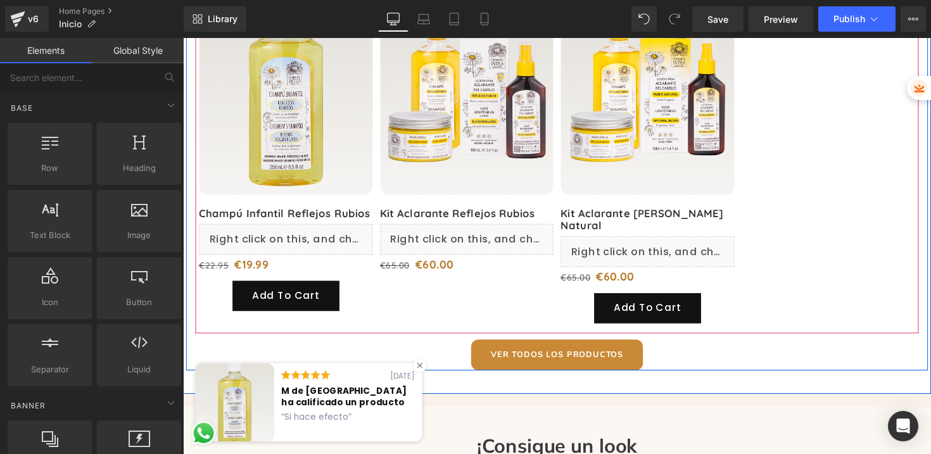
scroll to position [872, 0]
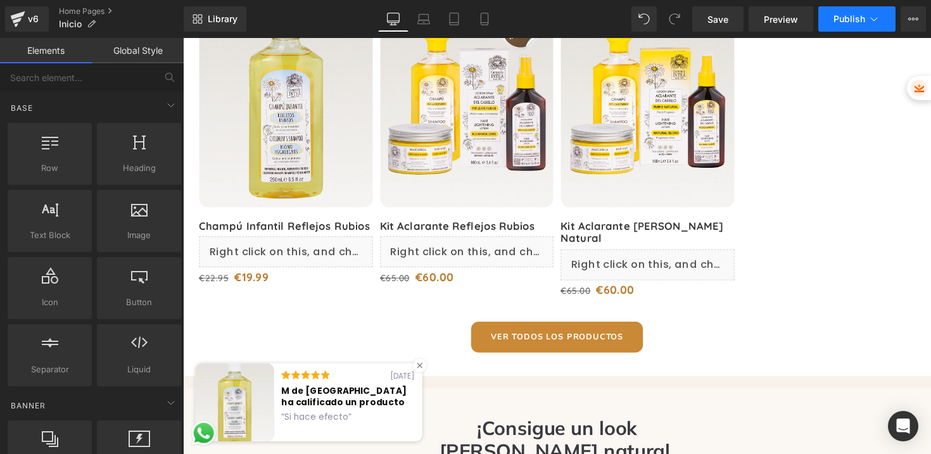
click at [842, 23] on span "Publish" at bounding box center [850, 19] width 32 height 10
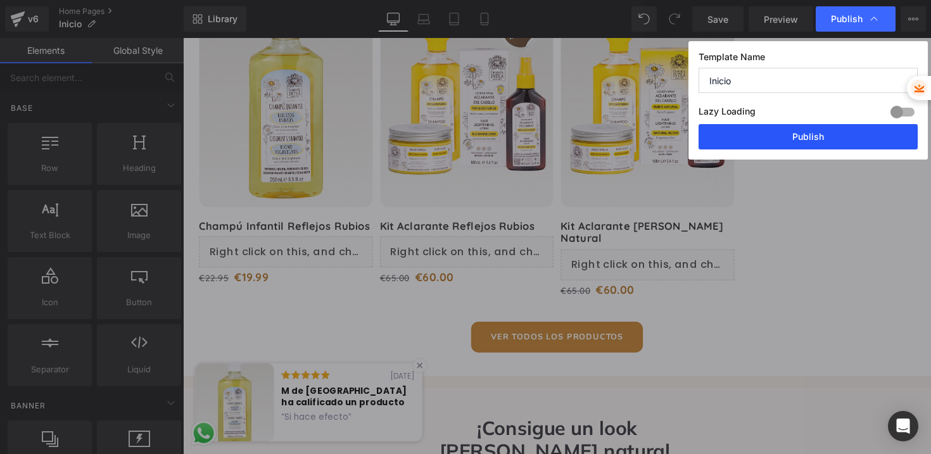
click at [796, 134] on button "Publish" at bounding box center [808, 136] width 219 height 25
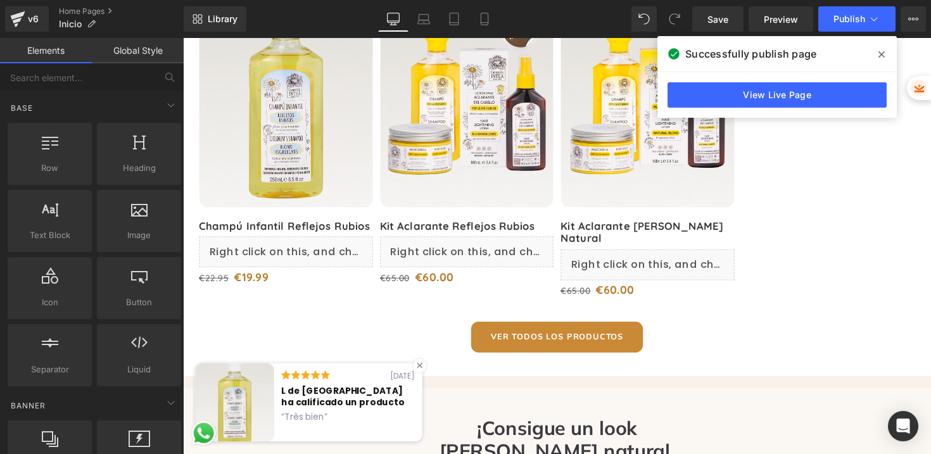
click at [882, 50] on span at bounding box center [882, 54] width 20 height 20
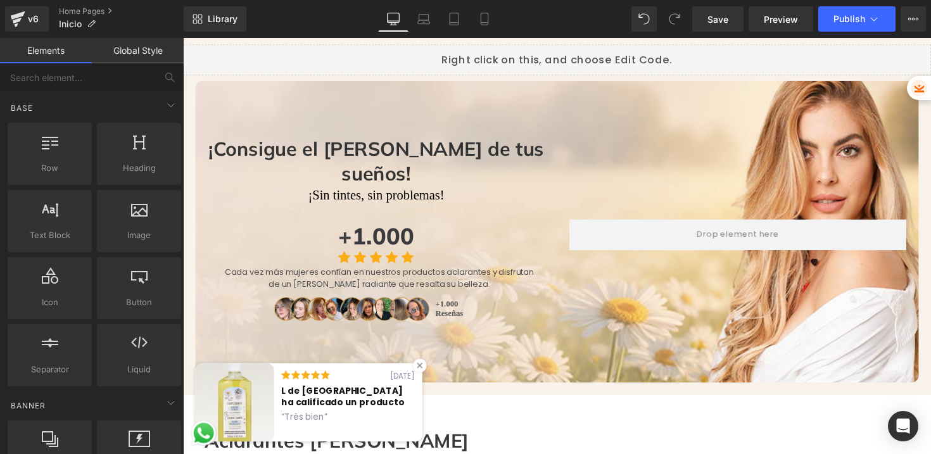
scroll to position [0, 0]
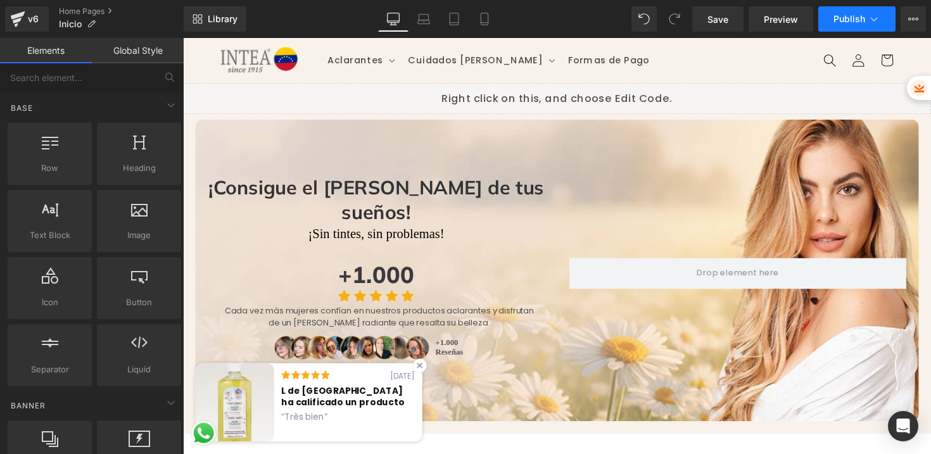
click at [851, 17] on span "Publish" at bounding box center [850, 19] width 32 height 10
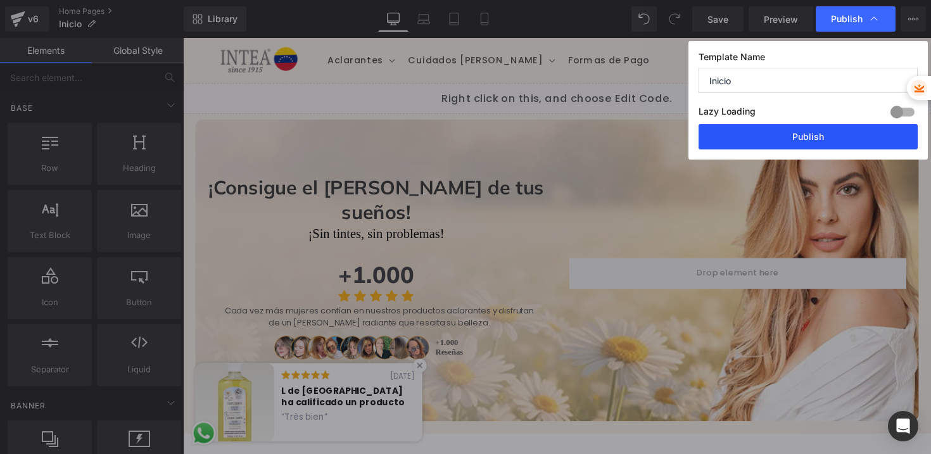
click at [814, 144] on button "Publish" at bounding box center [808, 136] width 219 height 25
